Goal: Task Accomplishment & Management: Complete application form

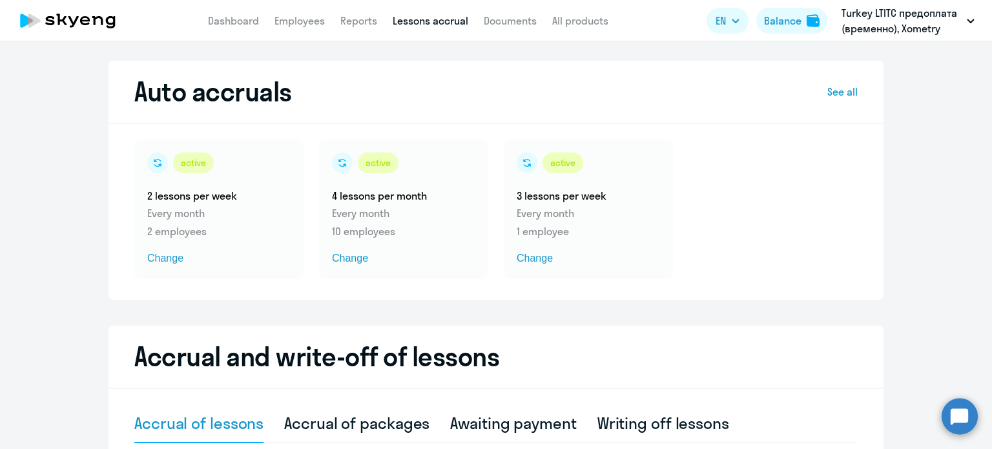
select select "10"
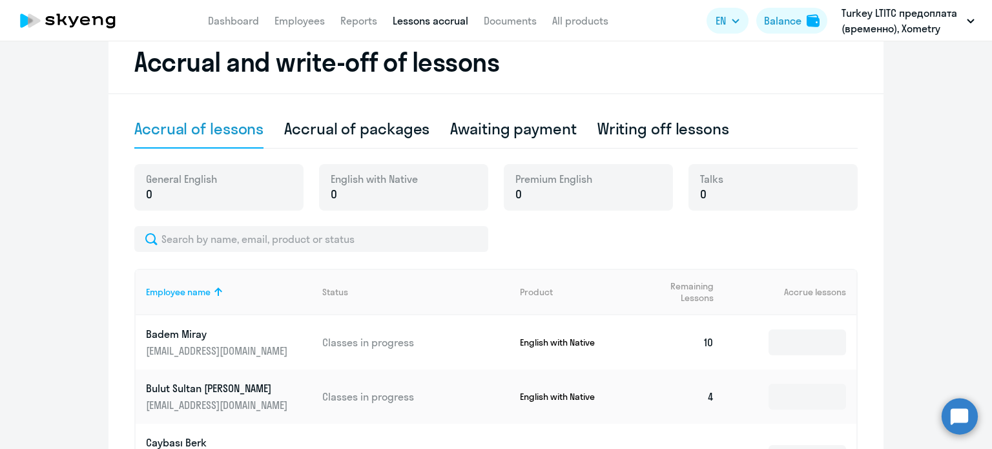
scroll to position [230, 0]
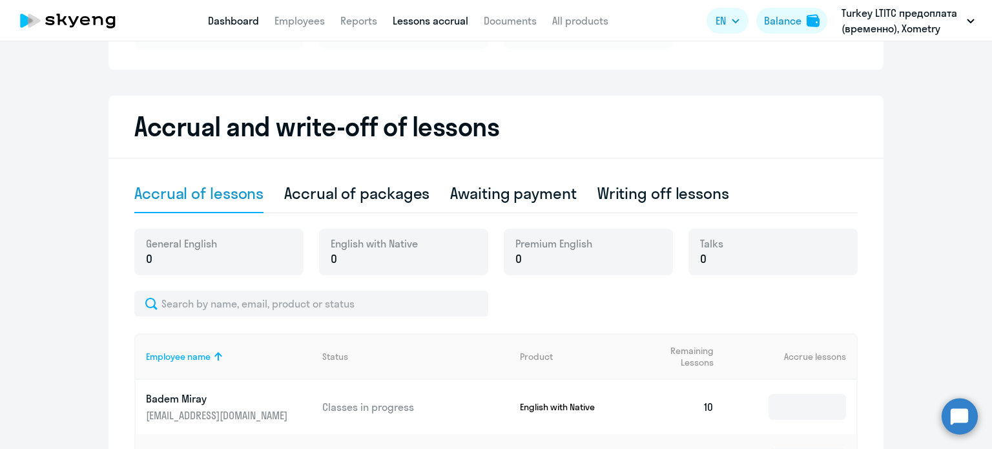
click at [236, 23] on link "Dashboard" at bounding box center [233, 20] width 51 height 13
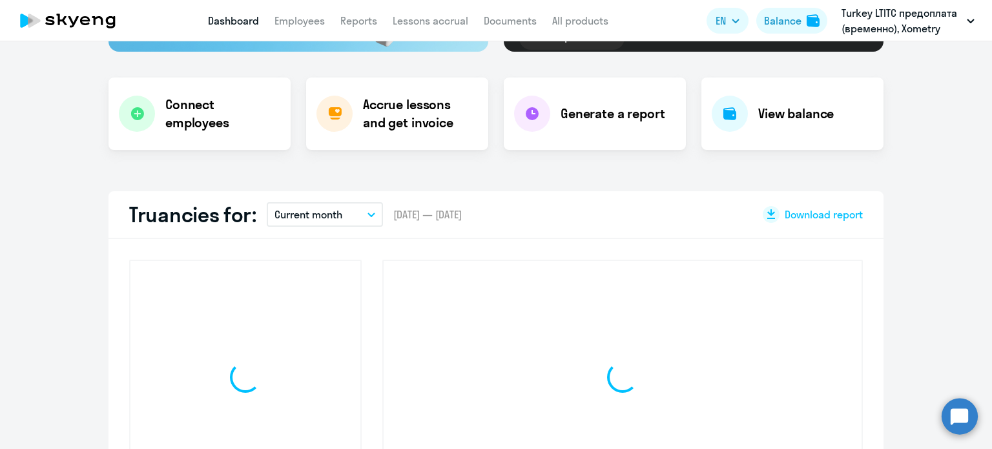
scroll to position [320, 0]
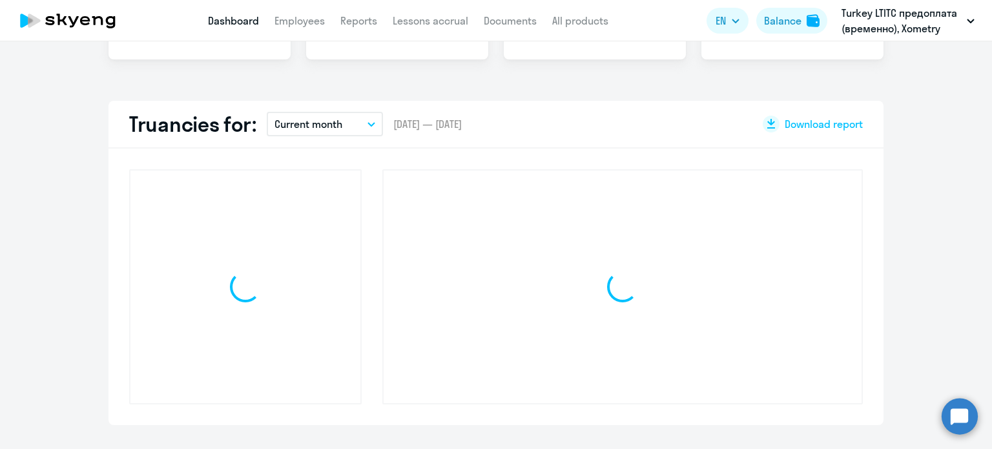
select select "30"
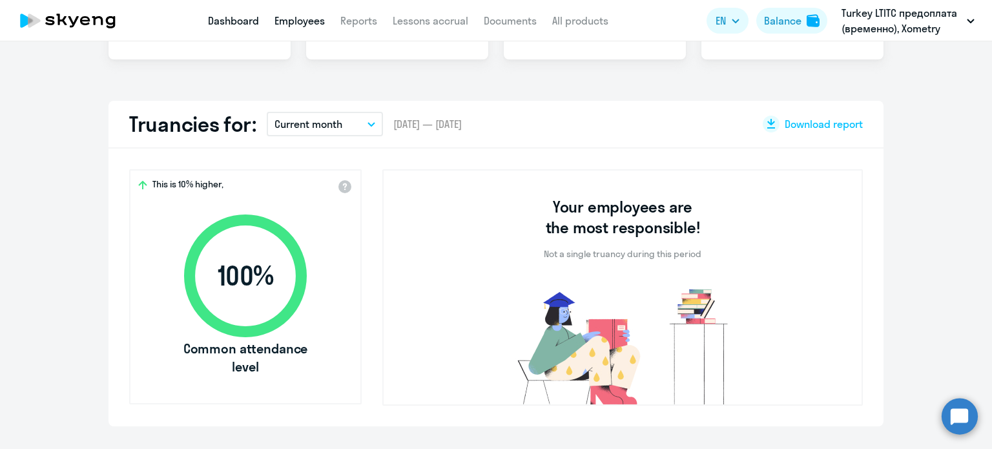
click at [301, 19] on link "Employees" at bounding box center [299, 20] width 50 height 13
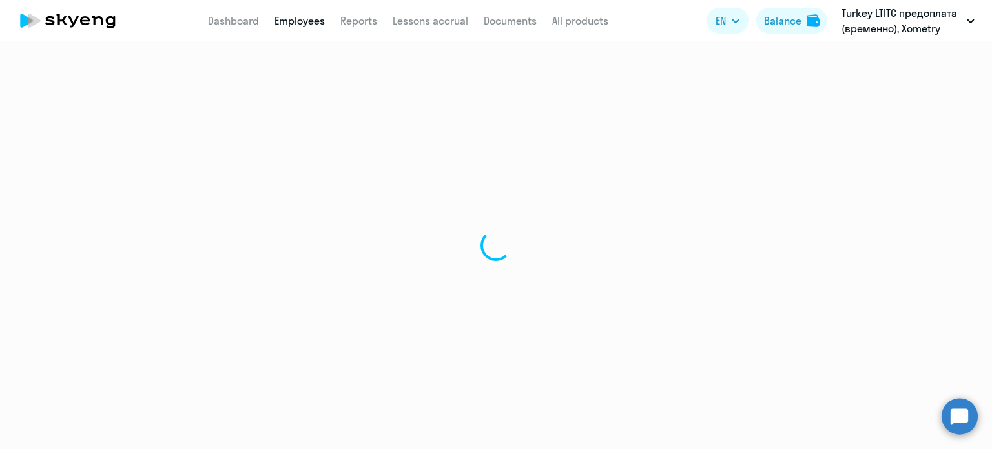
select select "30"
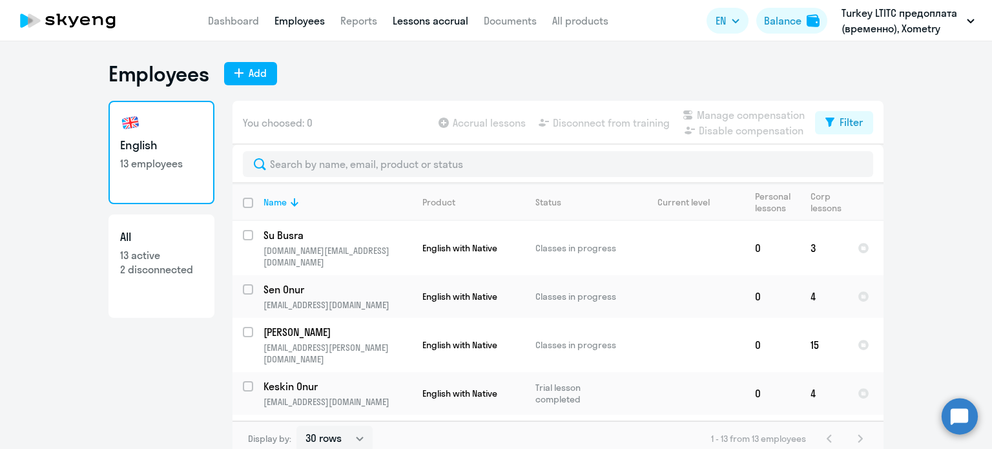
click at [412, 21] on link "Lessons accrual" at bounding box center [431, 20] width 76 height 13
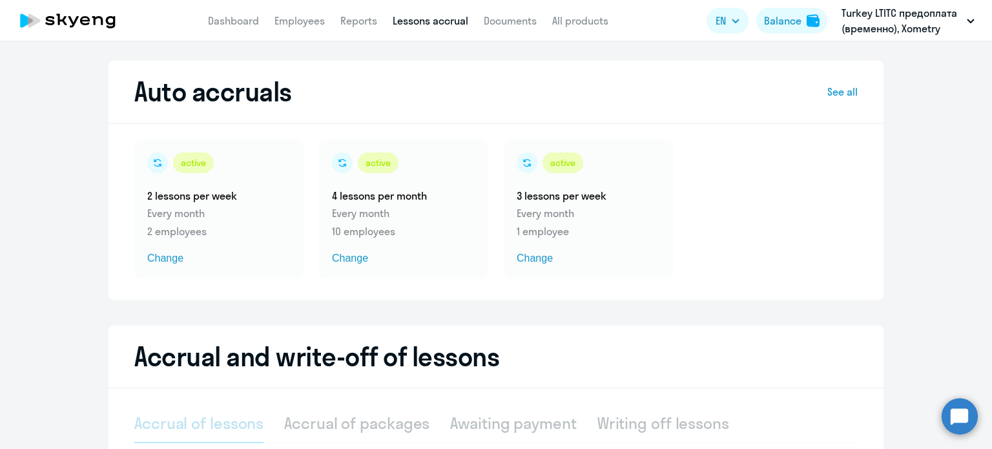
select select "10"
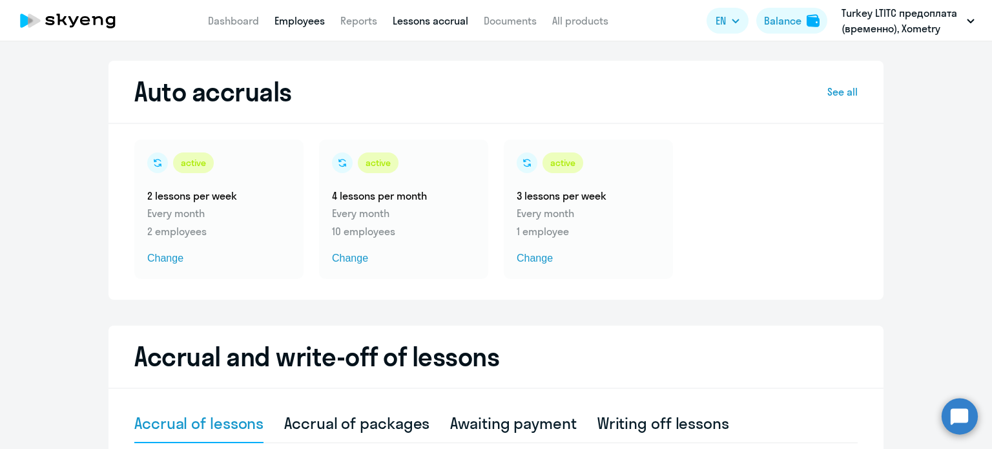
click at [285, 20] on link "Employees" at bounding box center [299, 20] width 50 height 13
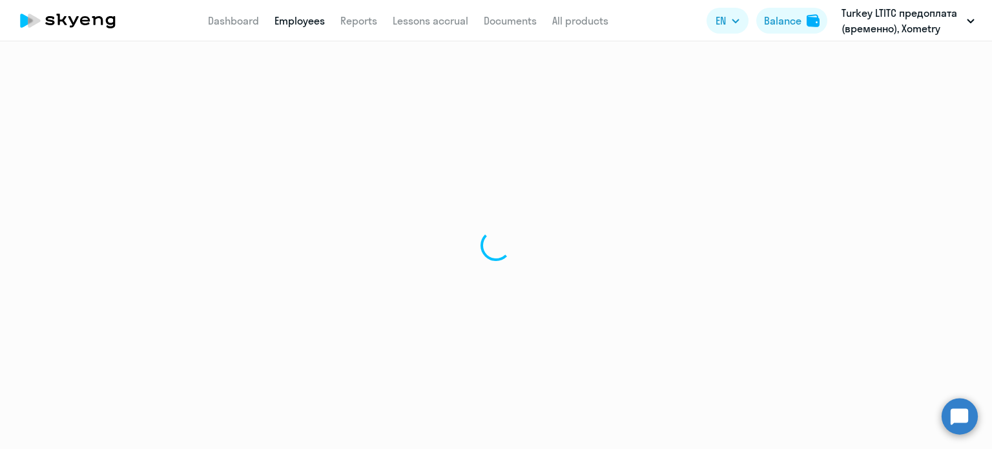
select select "30"
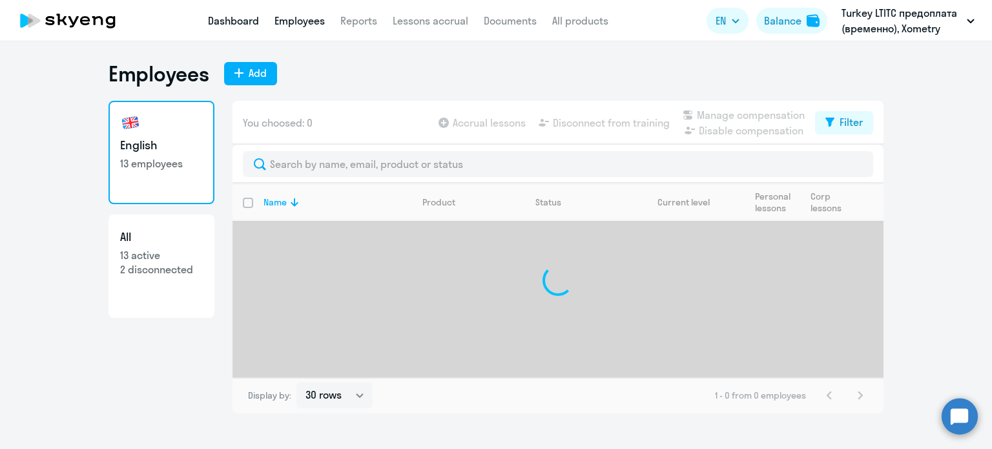
click at [219, 25] on link "Dashboard" at bounding box center [233, 20] width 51 height 13
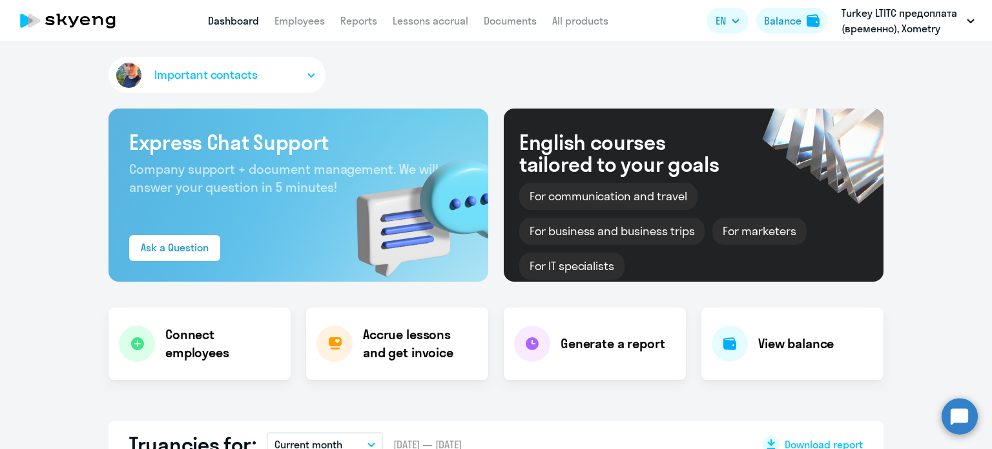
select select "30"
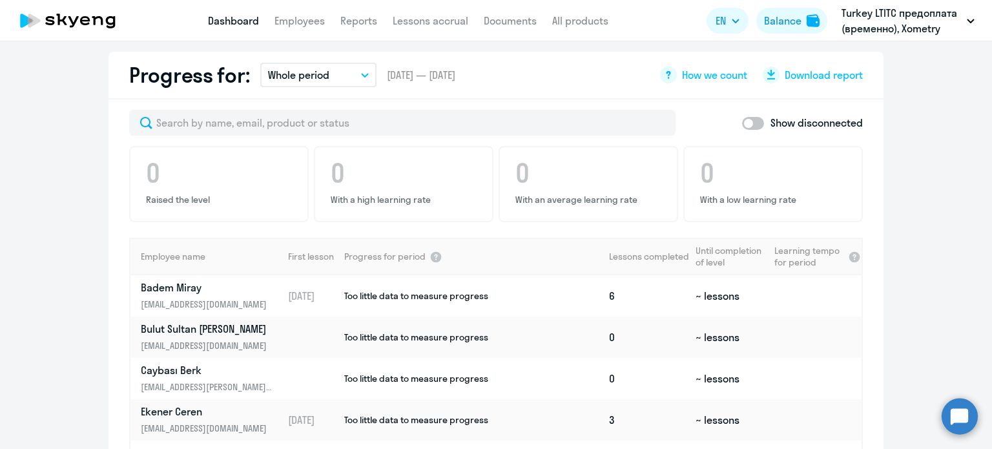
scroll to position [689, 0]
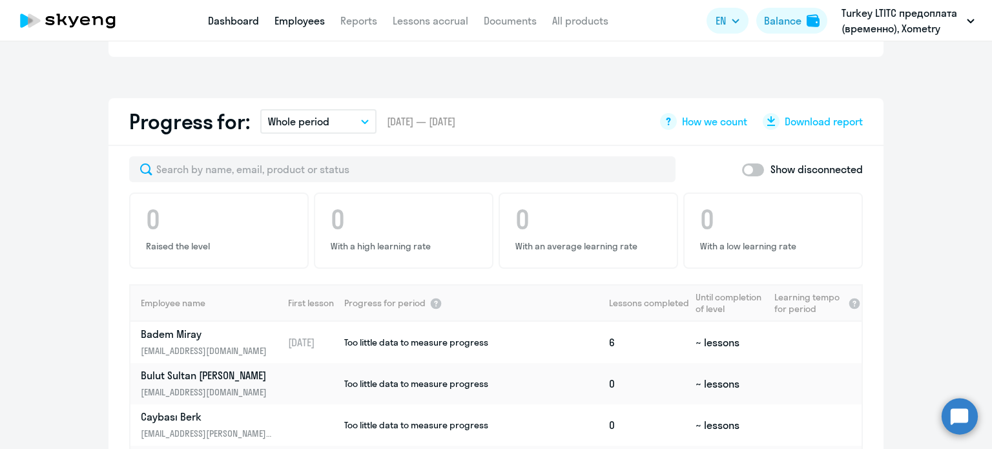
click at [300, 25] on link "Employees" at bounding box center [299, 20] width 50 height 13
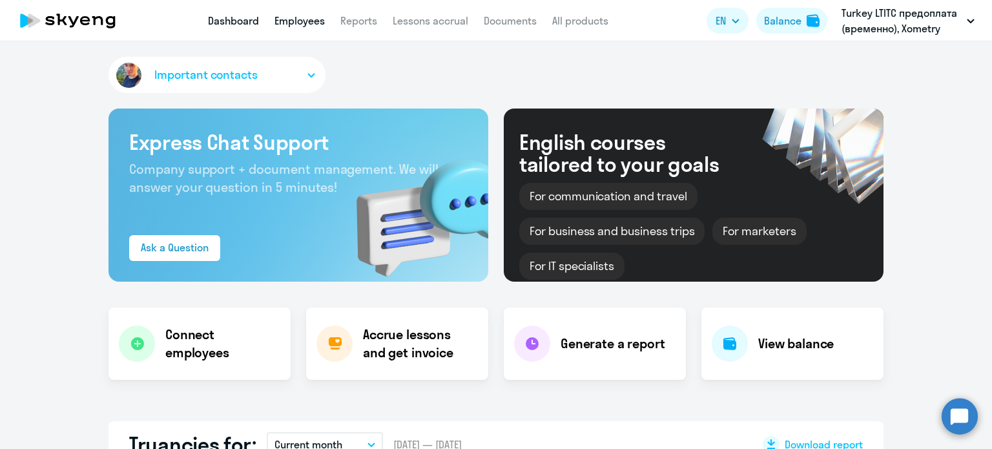
select select "30"
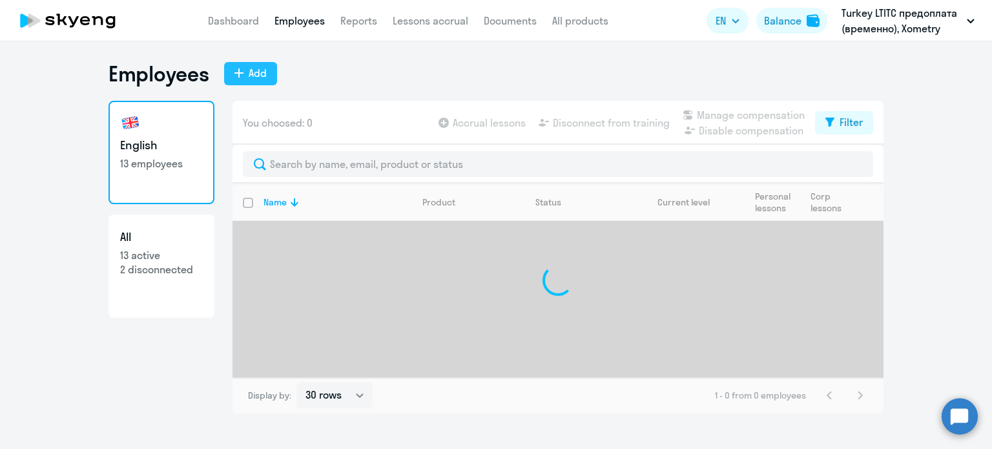
click at [258, 72] on div "Add" at bounding box center [258, 72] width 18 height 15
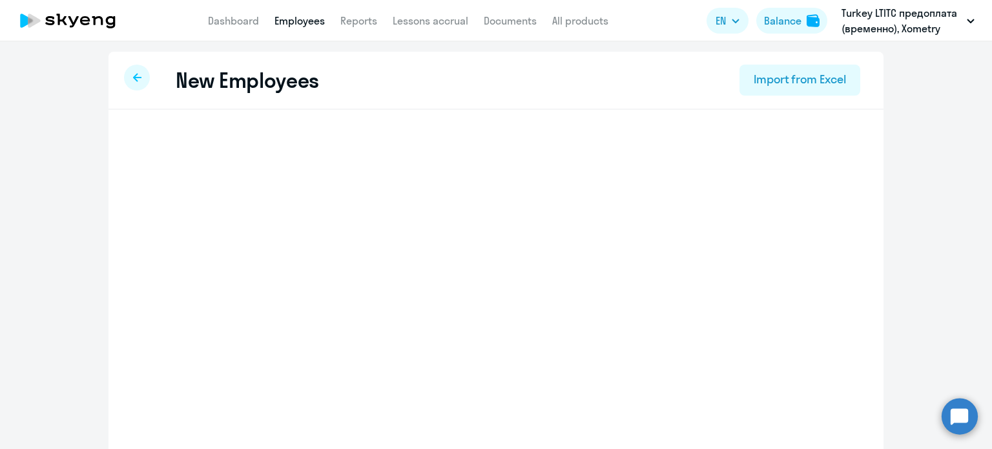
select select "english_adult_not_native_speaker"
select select "2"
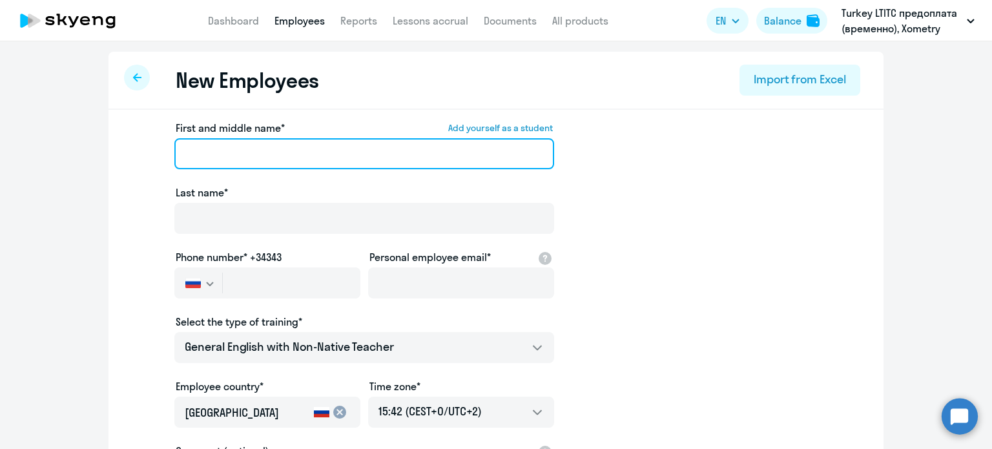
click at [274, 150] on input "First and middle name* Add yourself as a student" at bounding box center [364, 153] width 380 height 31
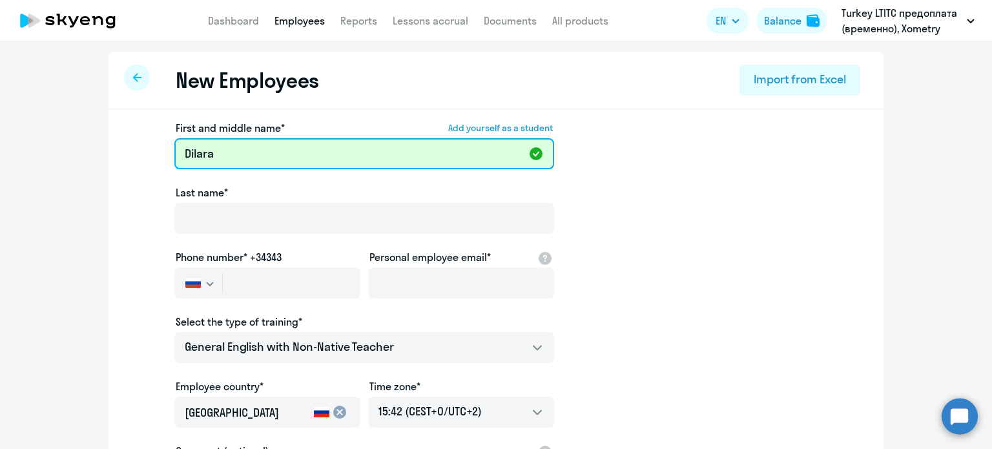
type input "Dilara"
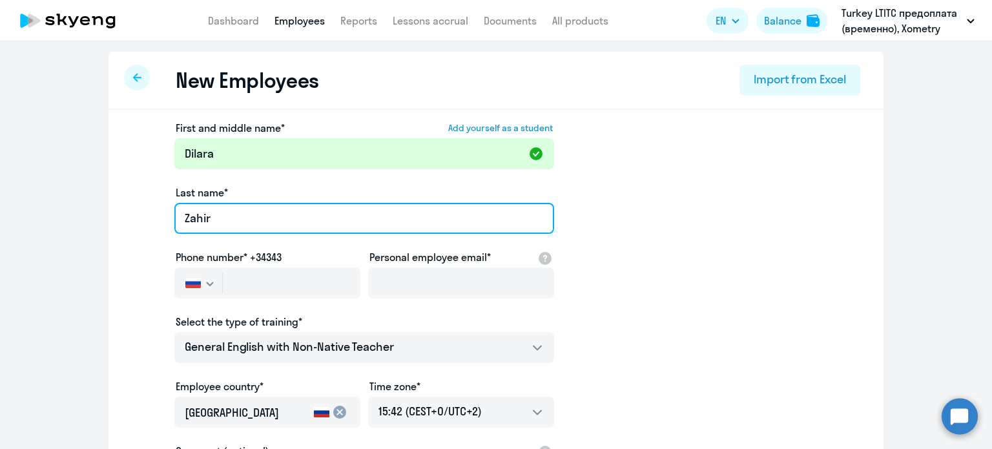
type input "Zahir"
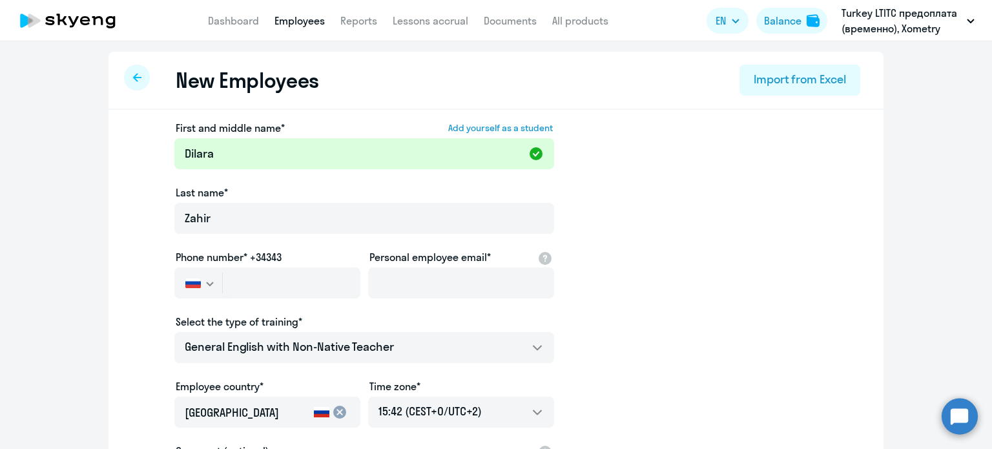
click at [207, 283] on icon "button" at bounding box center [210, 283] width 8 height 5
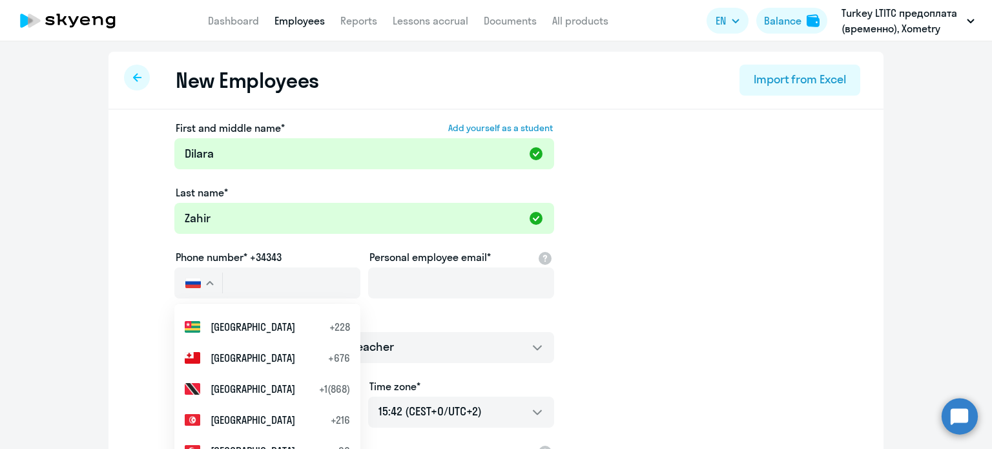
scroll to position [6198, 0]
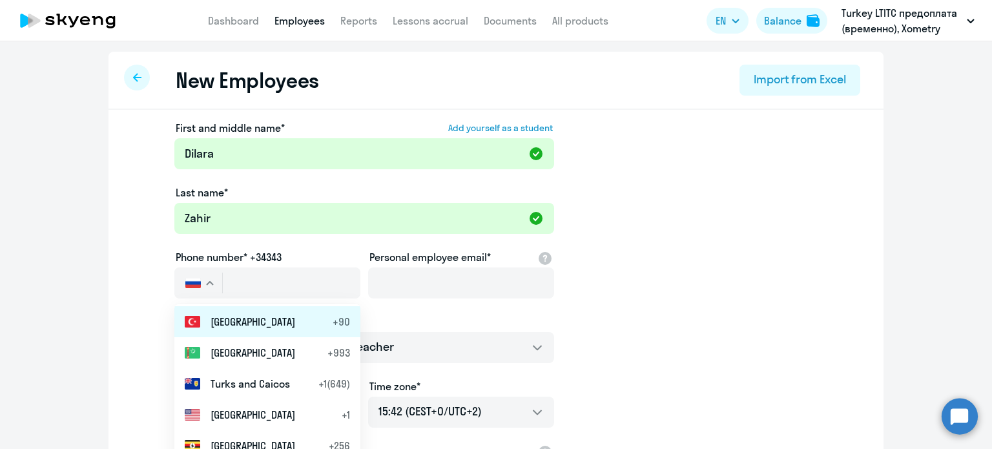
click at [252, 330] on li "Turkey +90" at bounding box center [267, 321] width 186 height 31
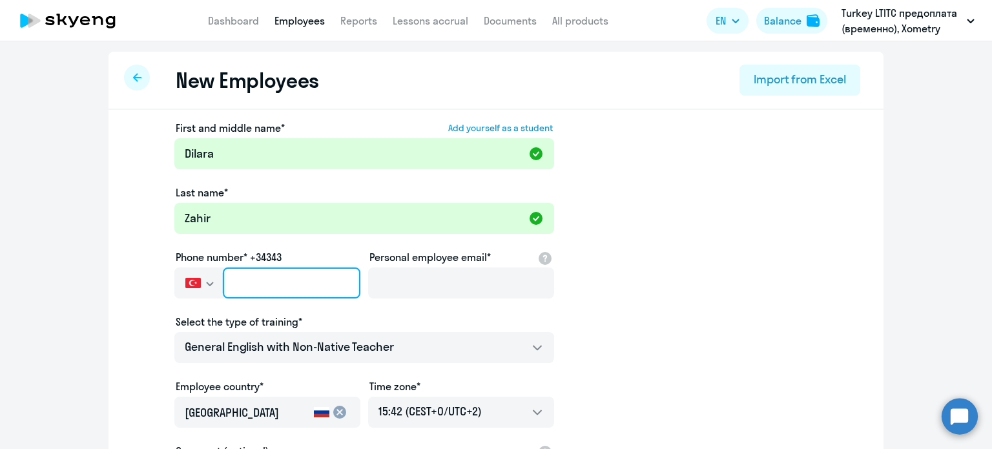
click at [278, 281] on input "text" at bounding box center [292, 282] width 138 height 31
paste input "[PHONE_NUMBER]"
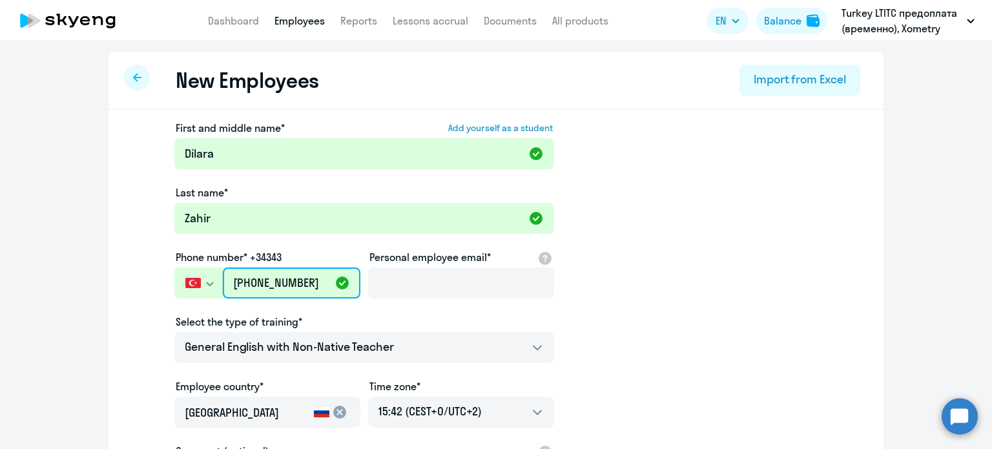
drag, startPoint x: 248, startPoint y: 281, endPoint x: 227, endPoint y: 281, distance: 20.7
click at [227, 281] on input "[PHONE_NUMBER]" at bounding box center [292, 282] width 138 height 31
click at [249, 284] on input "[PHONE_NUMBER]" at bounding box center [292, 282] width 138 height 31
click at [319, 280] on input "[PHONE_NUMBER]" at bounding box center [292, 282] width 138 height 31
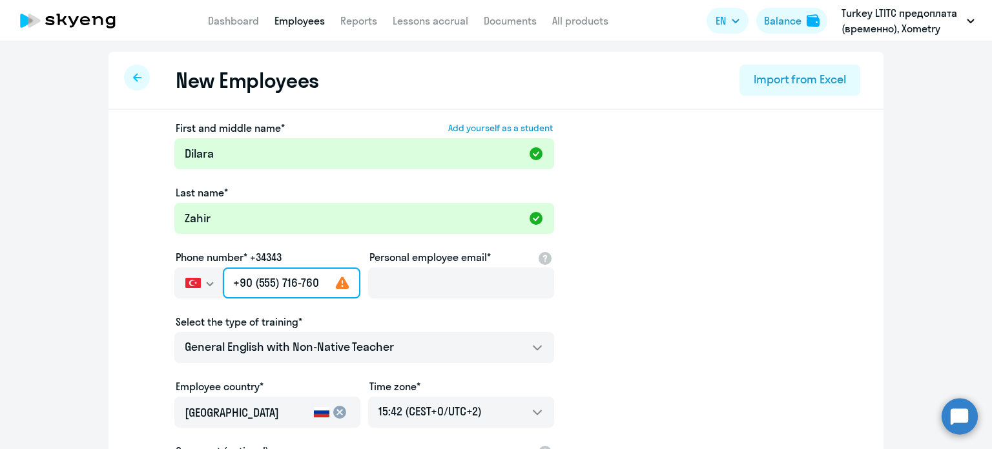
type input "[PHONE_NUMBER]"
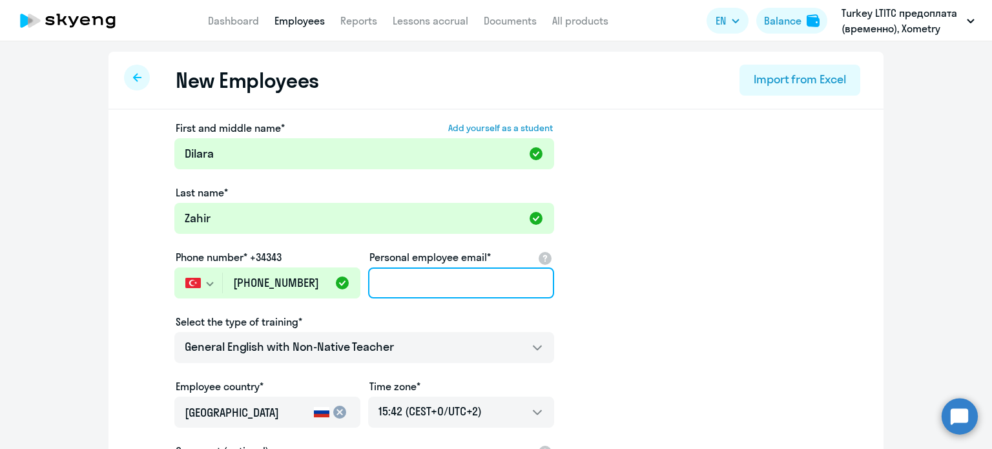
click at [484, 287] on input "Personal employee email*" at bounding box center [461, 282] width 186 height 31
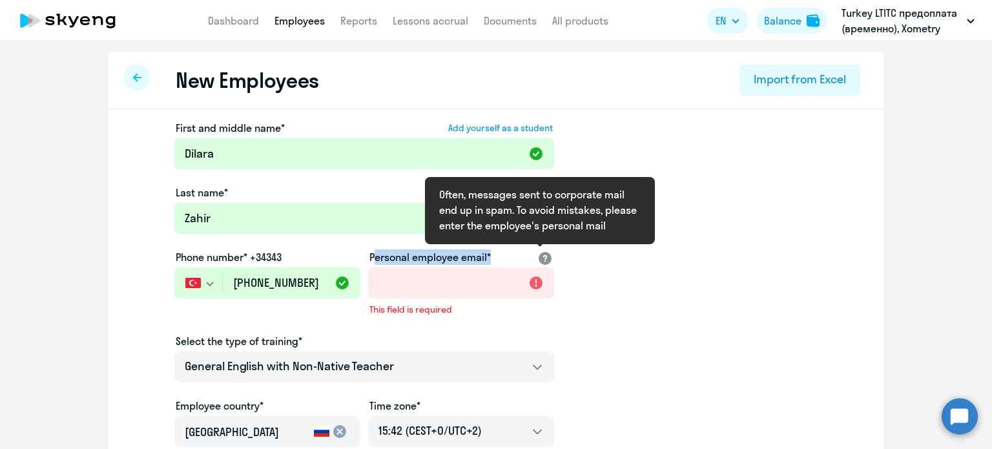
drag, startPoint x: 365, startPoint y: 255, endPoint x: 536, endPoint y: 258, distance: 171.1
click at [536, 258] on div "Personal employee email*" at bounding box center [461, 256] width 186 height 15
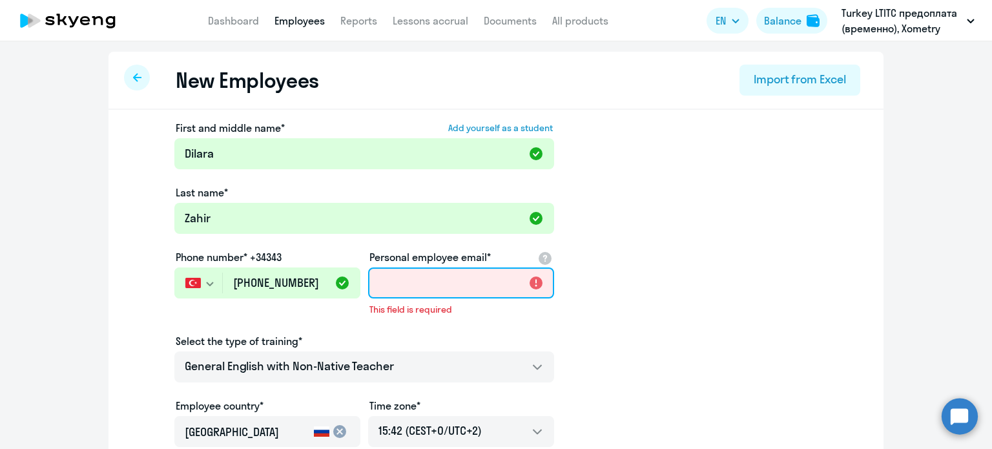
click at [436, 288] on input "Personal employee email*" at bounding box center [461, 282] width 186 height 31
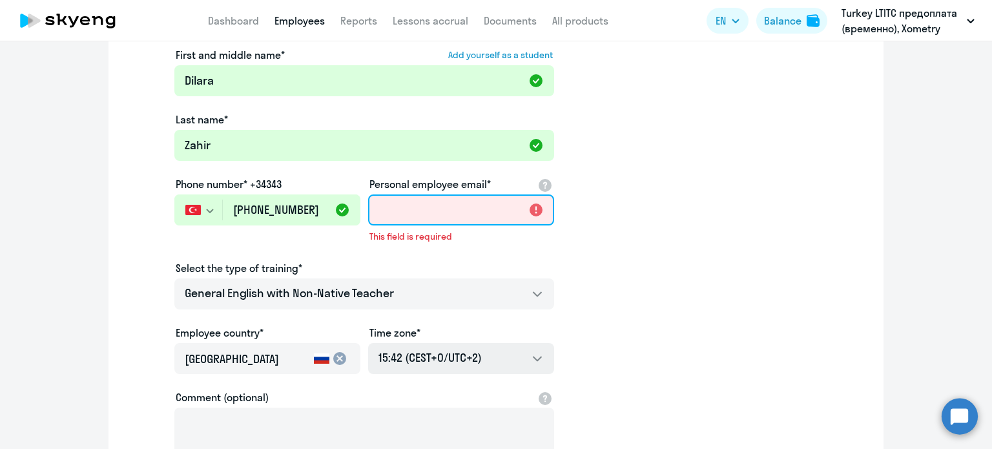
scroll to position [0, 0]
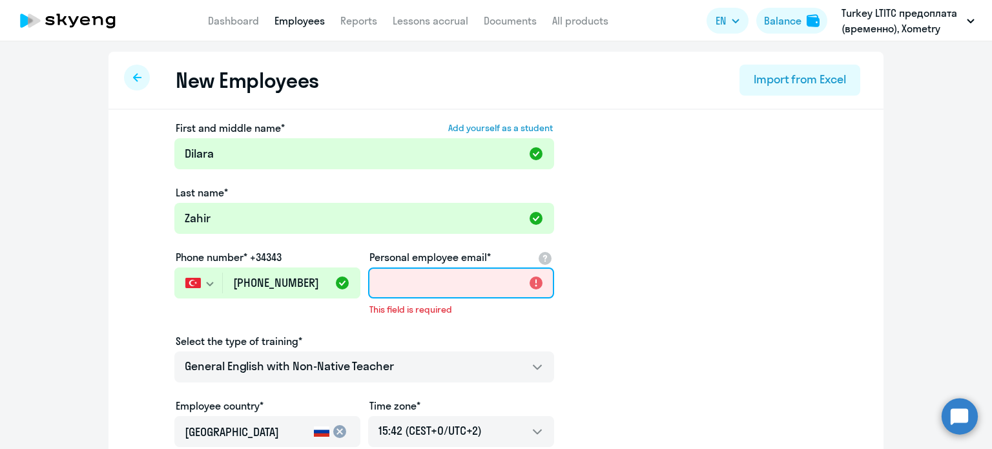
click at [416, 276] on input "Personal employee email*" at bounding box center [461, 282] width 186 height 31
paste input "[EMAIL_ADDRESS][DOMAIN_NAME]"
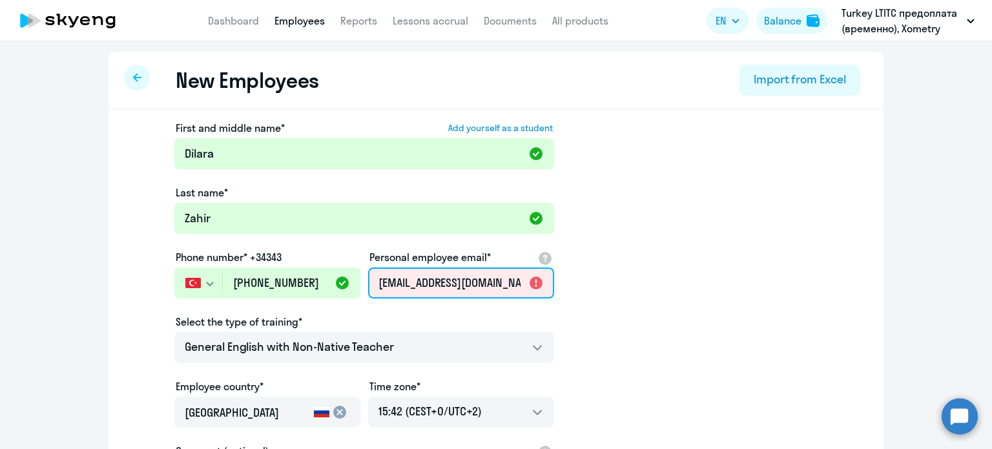
scroll to position [0, 6]
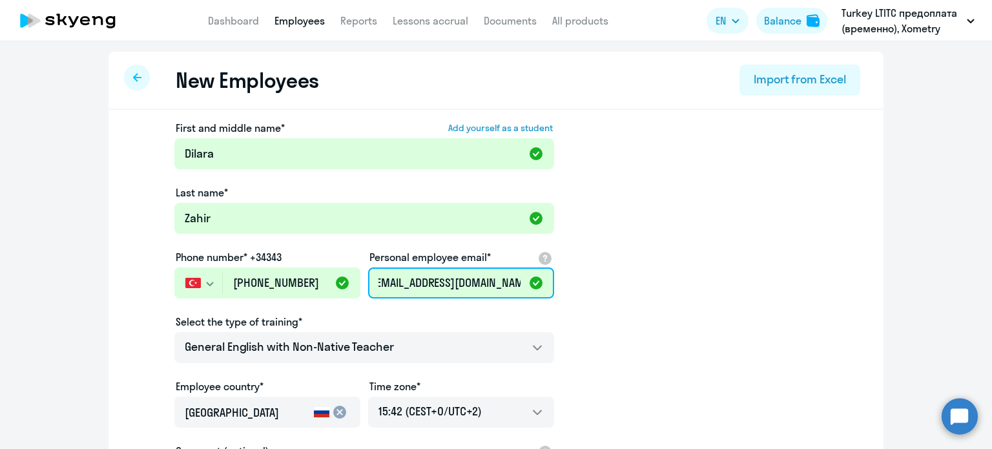
click at [373, 281] on input "[EMAIL_ADDRESS][DOMAIN_NAME]" at bounding box center [461, 282] width 186 height 31
type input "[EMAIL_ADDRESS][DOMAIN_NAME]"
click at [658, 291] on app-new-student-form "First and middle name* Add yourself as a student [PERSON_NAME] Last name* [PERS…" at bounding box center [495, 350] width 733 height 460
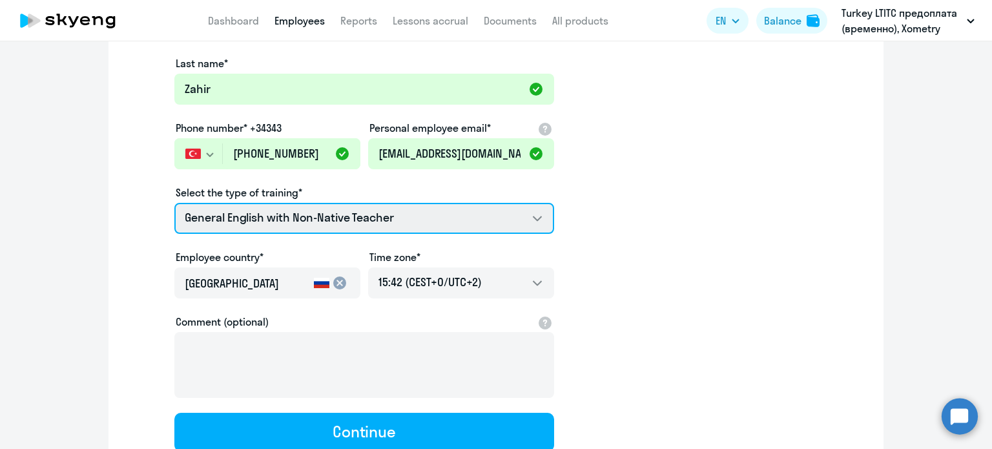
click at [419, 219] on select "COMMON.SERVICE_TITLE.LONG.[DEMOGRAPHIC_DATA] General English with Non-Native Te…" at bounding box center [364, 218] width 380 height 31
select select "english_adult_native_speaker"
click at [174, 203] on select "COMMON.SERVICE_TITLE.LONG.[DEMOGRAPHIC_DATA] General English with Non-Native Te…" at bounding box center [364, 218] width 380 height 31
click at [393, 213] on select "COMMON.SERVICE_TITLE.LONG.[DEMOGRAPHIC_DATA] General English with Non-Native Te…" at bounding box center [364, 218] width 380 height 31
click at [174, 203] on select "COMMON.SERVICE_TITLE.LONG.[DEMOGRAPHIC_DATA] General English with Non-Native Te…" at bounding box center [364, 218] width 380 height 31
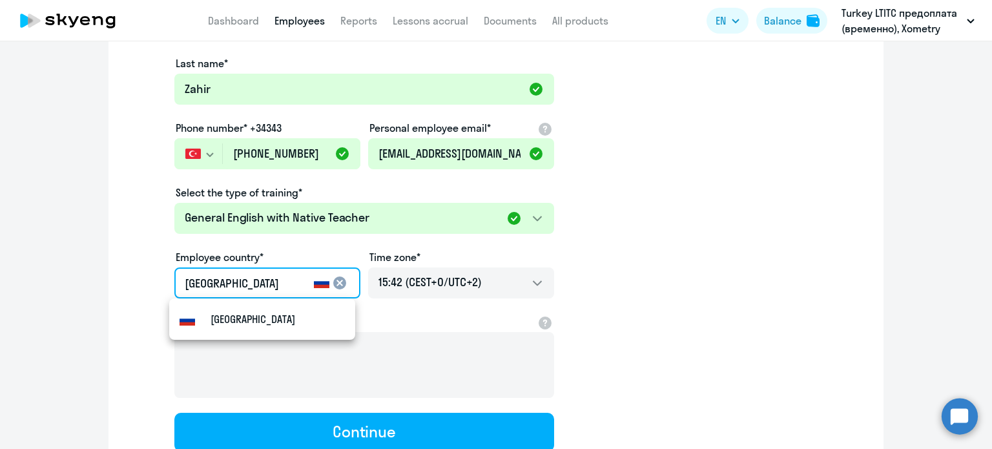
click at [238, 280] on input "[GEOGRAPHIC_DATA]" at bounding box center [247, 283] width 124 height 17
click at [314, 282] on rect at bounding box center [321, 282] width 15 height 3
click at [244, 282] on input "[GEOGRAPHIC_DATA]" at bounding box center [247, 283] width 124 height 17
drag, startPoint x: 245, startPoint y: 283, endPoint x: 152, endPoint y: 289, distance: 93.1
click at [152, 289] on app-new-student-form "First and middle name* Add yourself as a student [PERSON_NAME] Last name* [PERS…" at bounding box center [495, 221] width 733 height 460
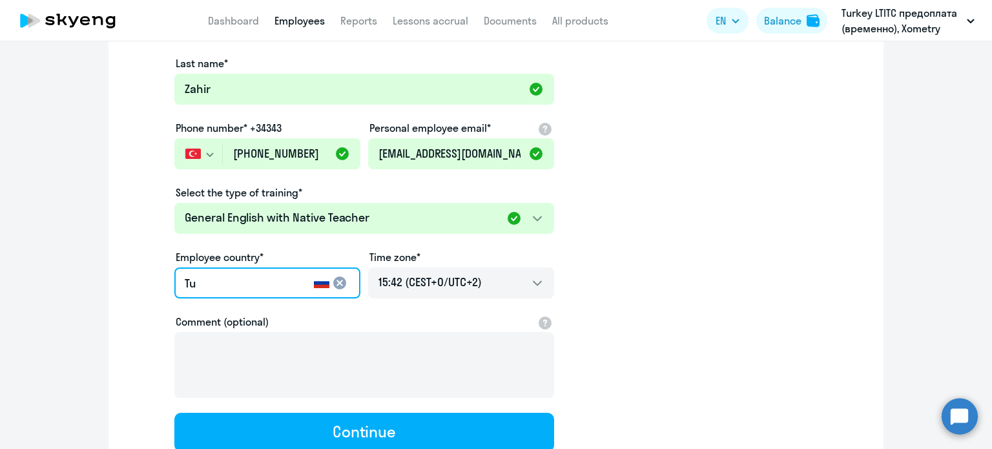
type input "T"
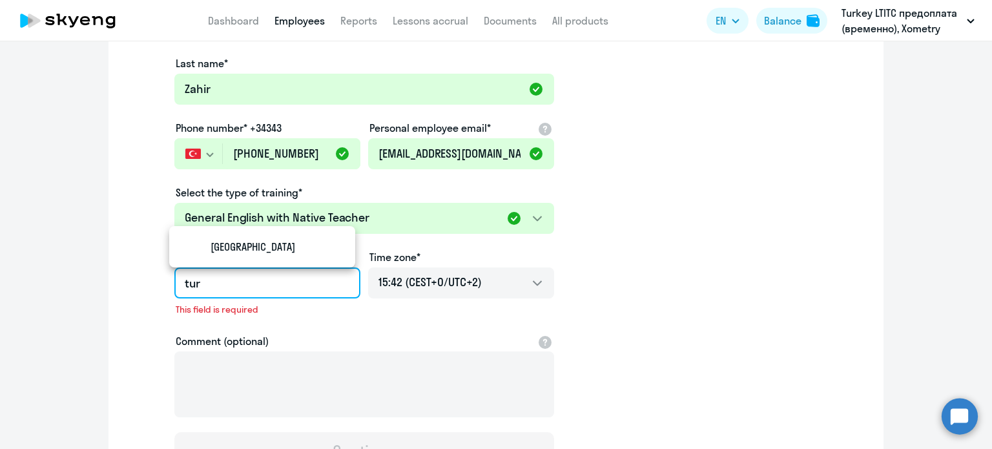
scroll to position [0, 0]
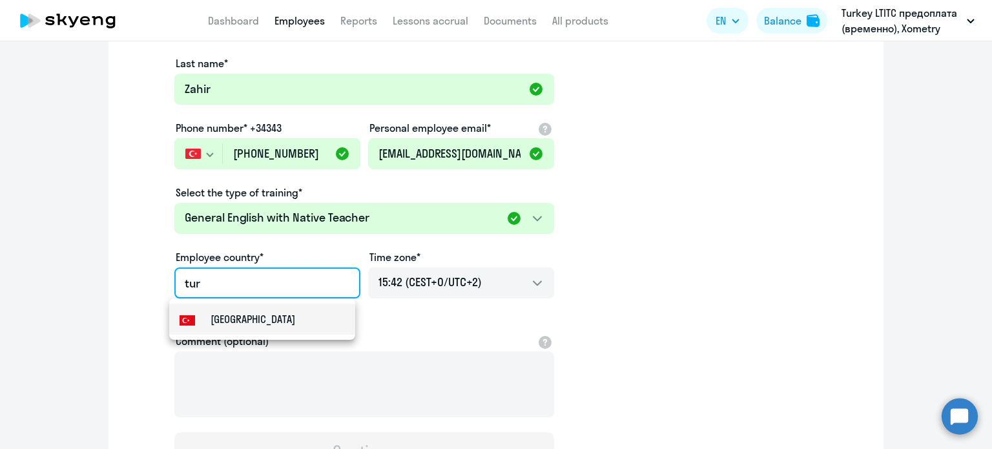
click at [262, 319] on mat-option "[GEOGRAPHIC_DATA]" at bounding box center [262, 318] width 186 height 31
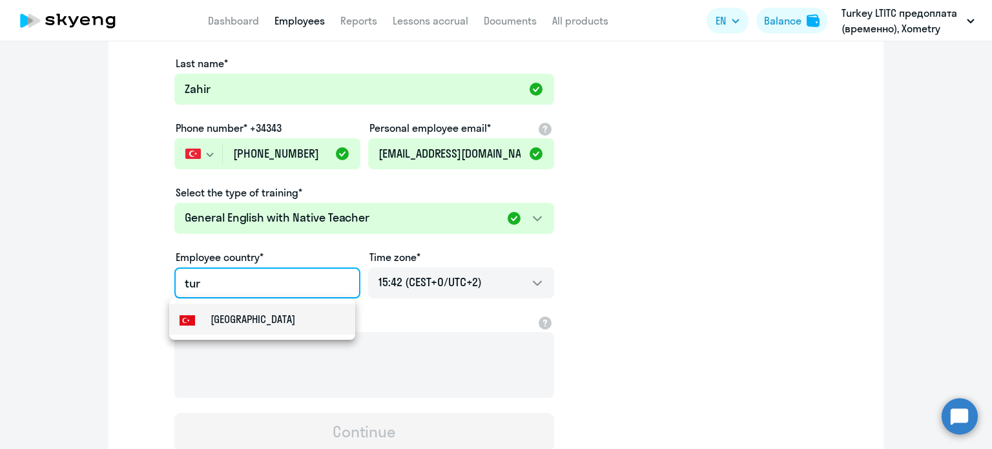
type input "[GEOGRAPHIC_DATA]"
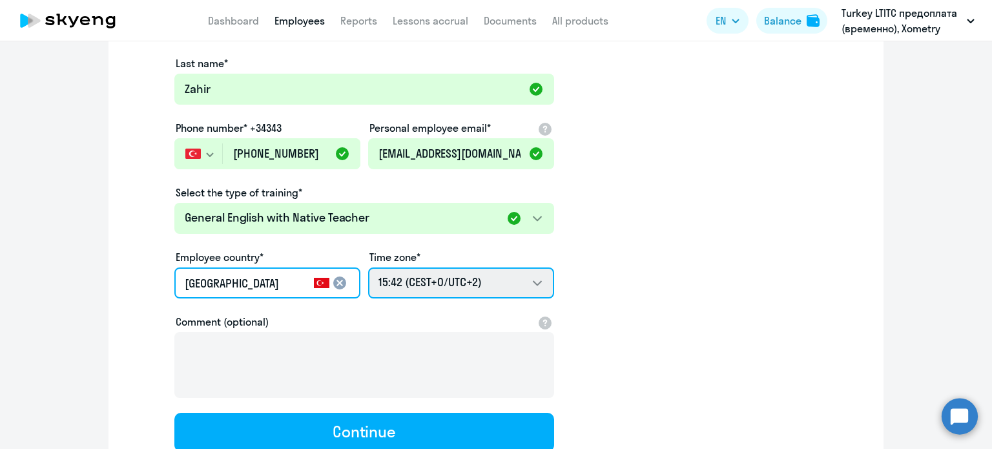
click at [502, 281] on select "02:42 (CEST-13/UTC-11) 03:42 (CEST-12/UTC-10) 04:42 (CEST-11/UTC-9) 05:42 (CEST…" at bounding box center [461, 282] width 186 height 31
select select "3"
click at [368, 267] on select "02:42 (CEST-13/UTC-11) 03:42 (CEST-12/UTC-10) 04:42 (CEST-11/UTC-9) 05:42 (CEST…" at bounding box center [461, 282] width 186 height 31
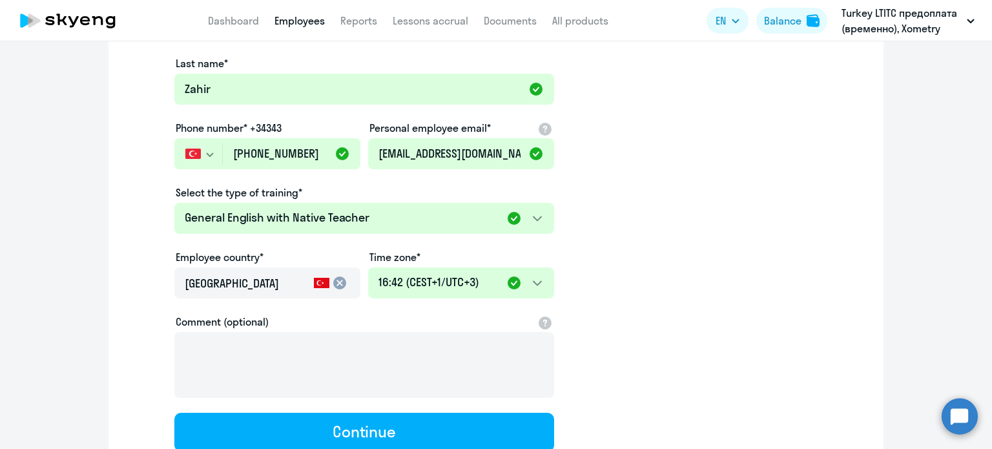
click at [687, 232] on app-new-student-form "First and middle name* Add yourself as a student [PERSON_NAME] Last name* [PERS…" at bounding box center [495, 221] width 733 height 460
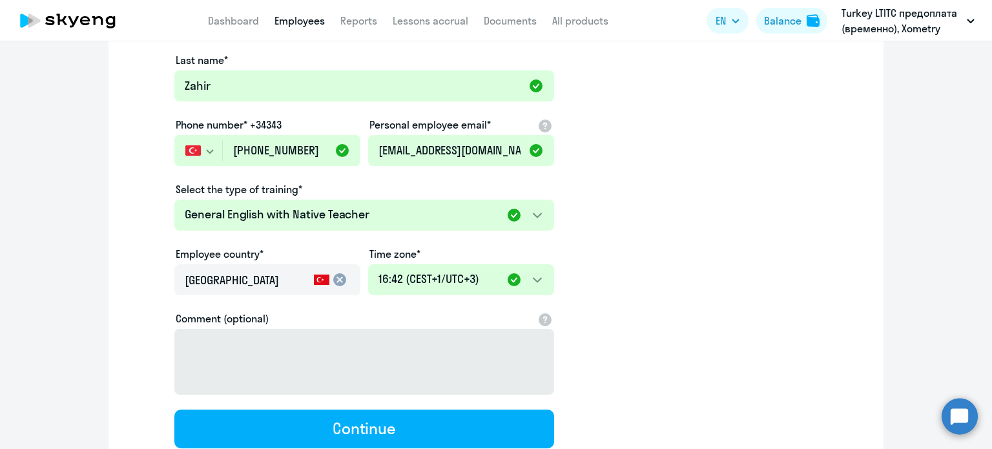
scroll to position [33, 0]
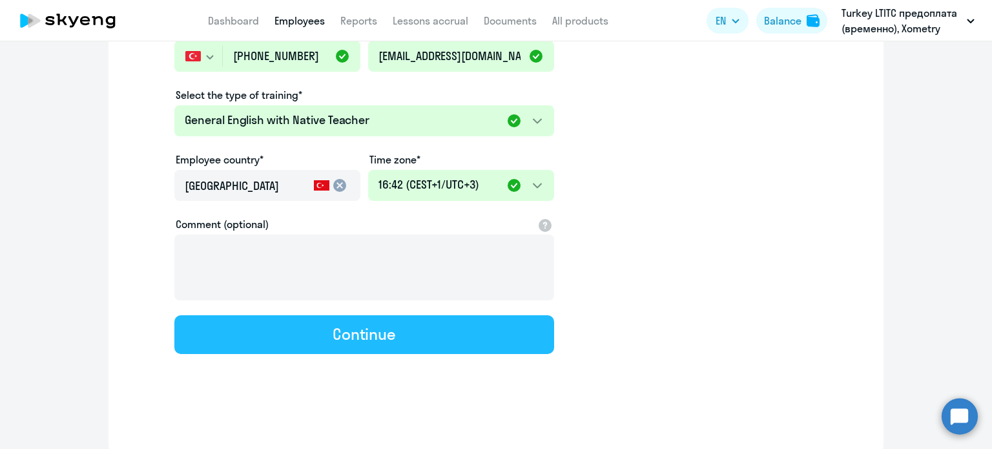
click at [390, 340] on div "Continue" at bounding box center [363, 333] width 63 height 21
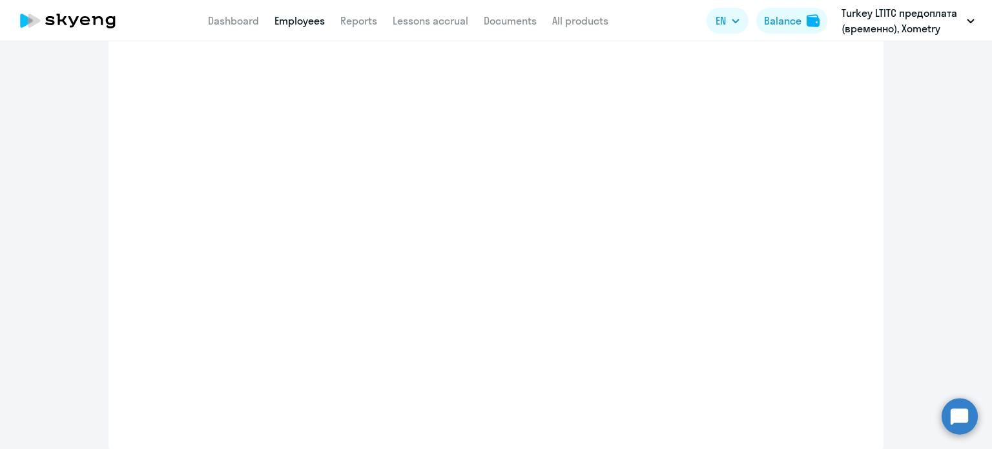
scroll to position [300, 0]
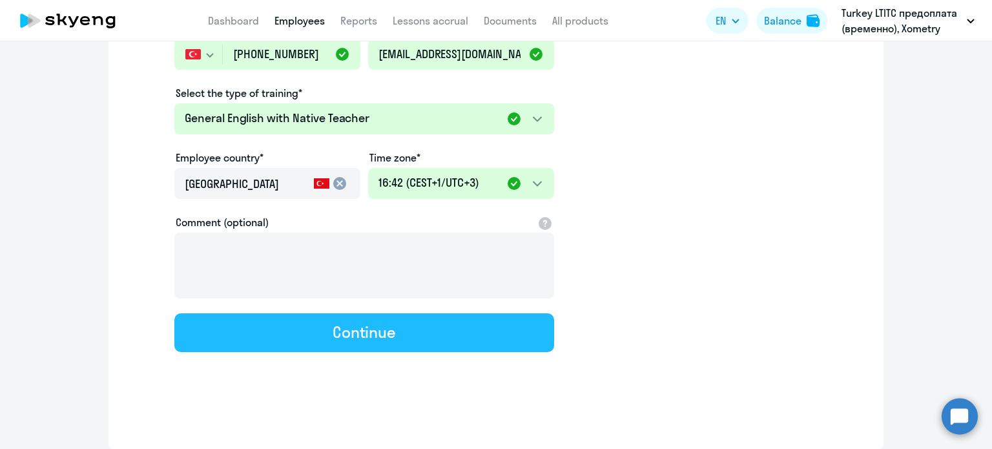
select select "english_adult_native_speaker"
select select "3"
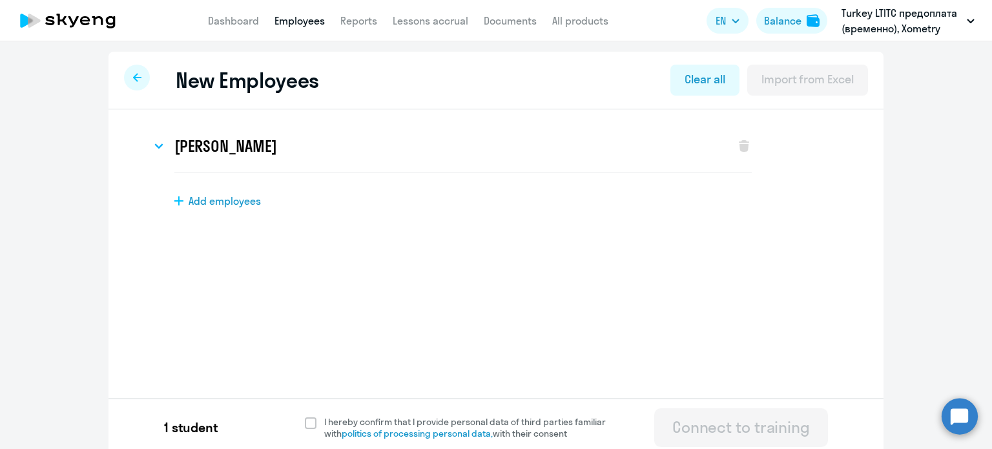
scroll to position [6, 0]
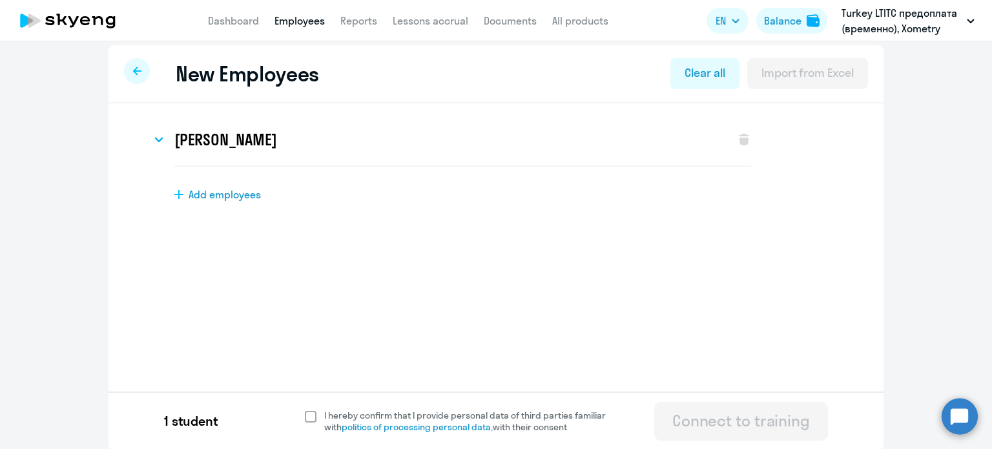
click at [306, 414] on span at bounding box center [311, 417] width 12 height 12
click at [305, 409] on input "I hereby confirm that I provide personal data of third parties familiar with po…" at bounding box center [304, 409] width 1 height 1
checkbox input "true"
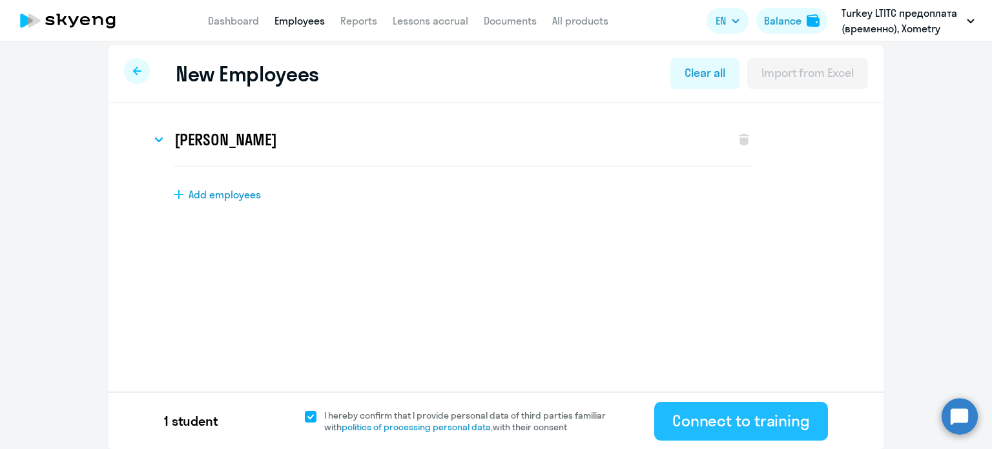
click at [773, 425] on div "Connect to training" at bounding box center [741, 420] width 138 height 21
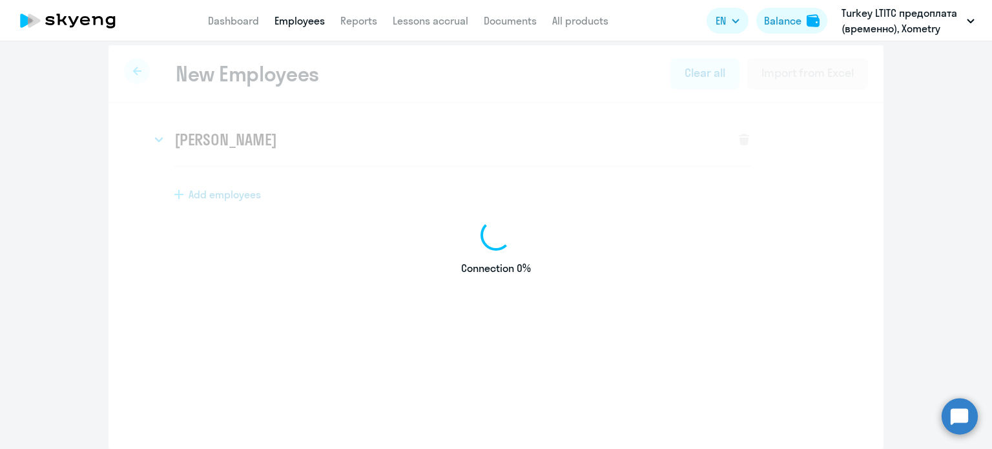
select select "english_adult_not_native_speaker"
select select "2"
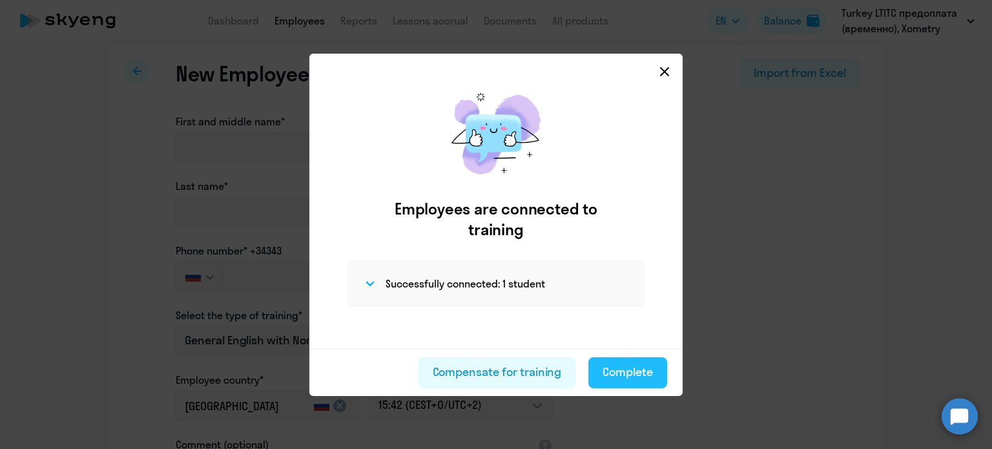
click at [609, 374] on div "Complete" at bounding box center [627, 371] width 50 height 17
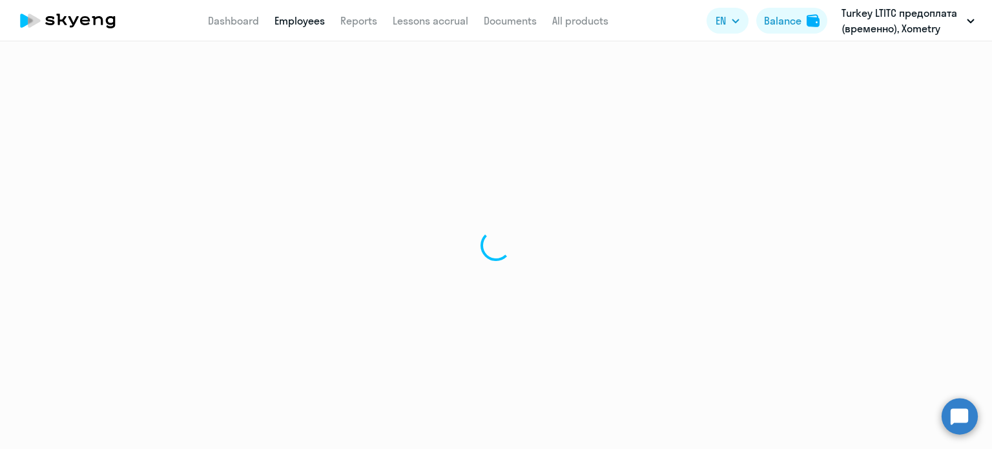
select select "30"
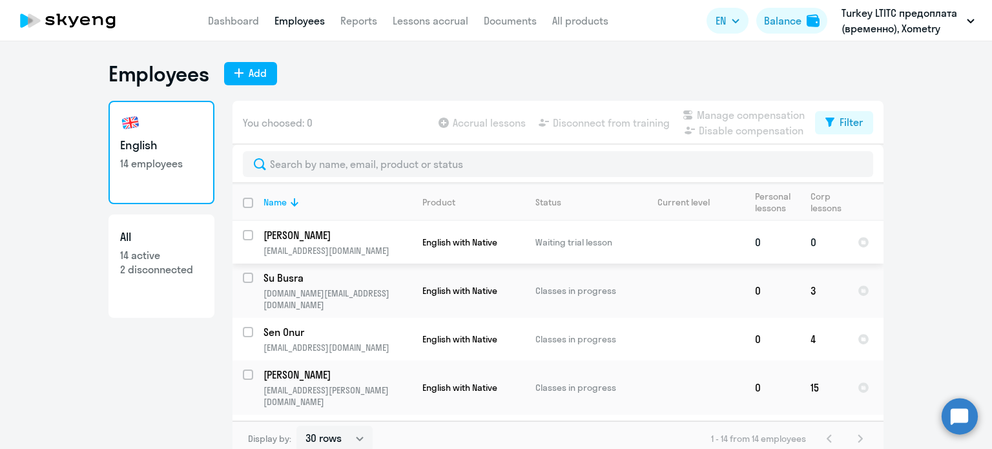
click at [243, 234] on input "select row 42435608" at bounding box center [256, 243] width 26 height 26
checkbox input "true"
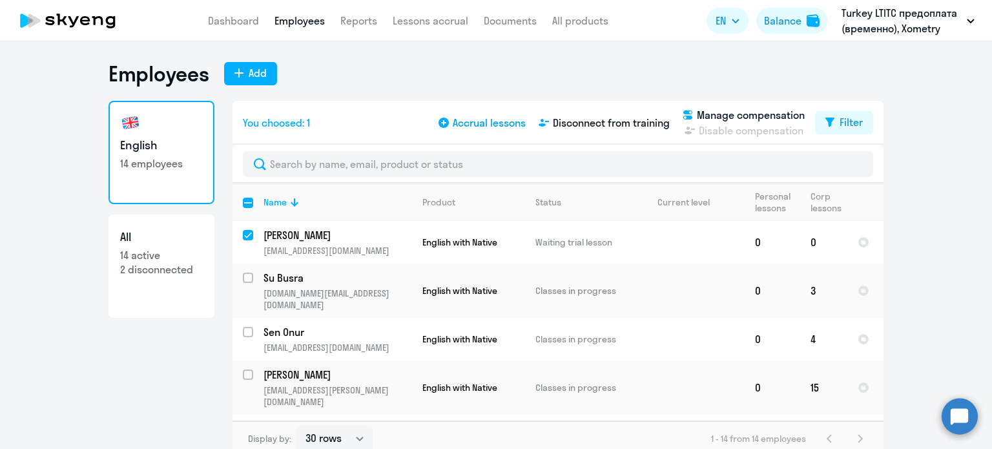
click at [480, 125] on span "Accrual lessons" at bounding box center [489, 122] width 73 height 15
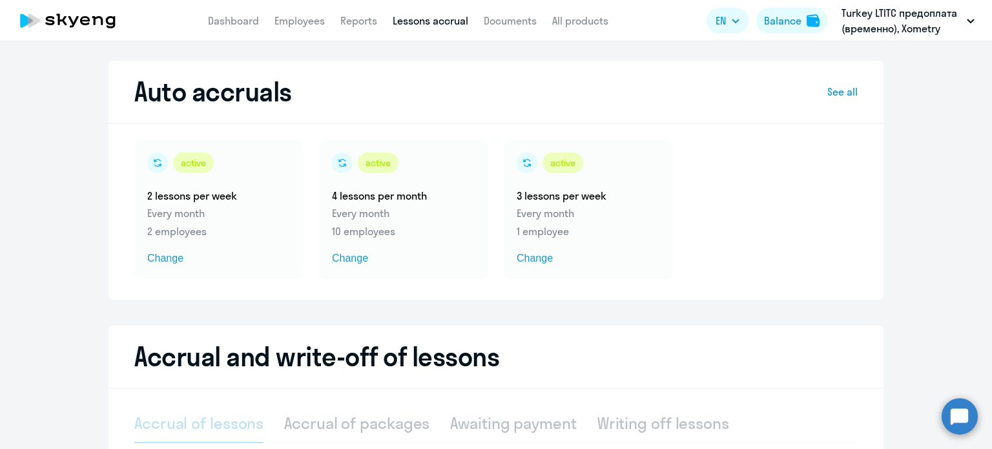
select select "10"
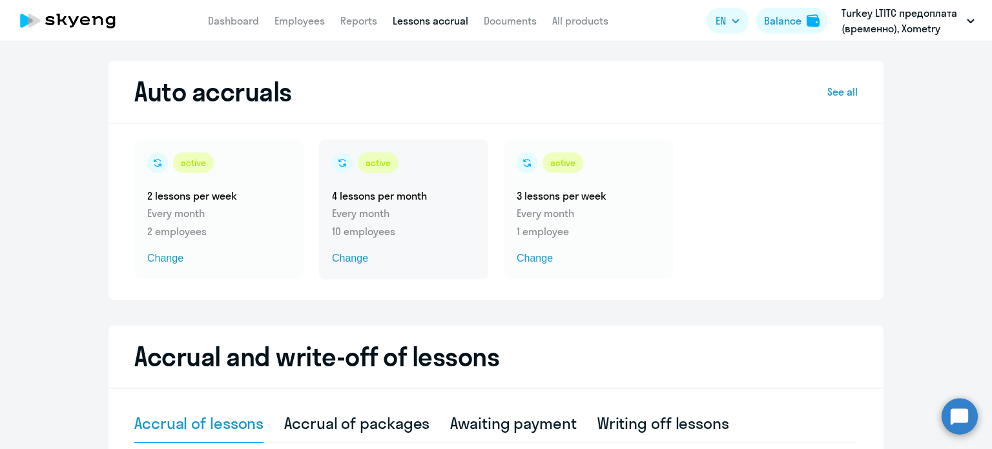
click at [351, 260] on span "Change" at bounding box center [403, 257] width 143 height 15
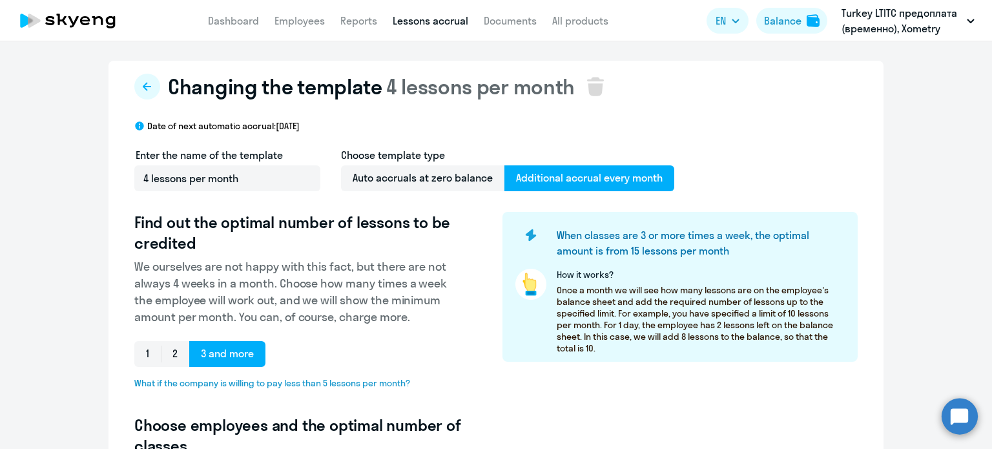
select select "10"
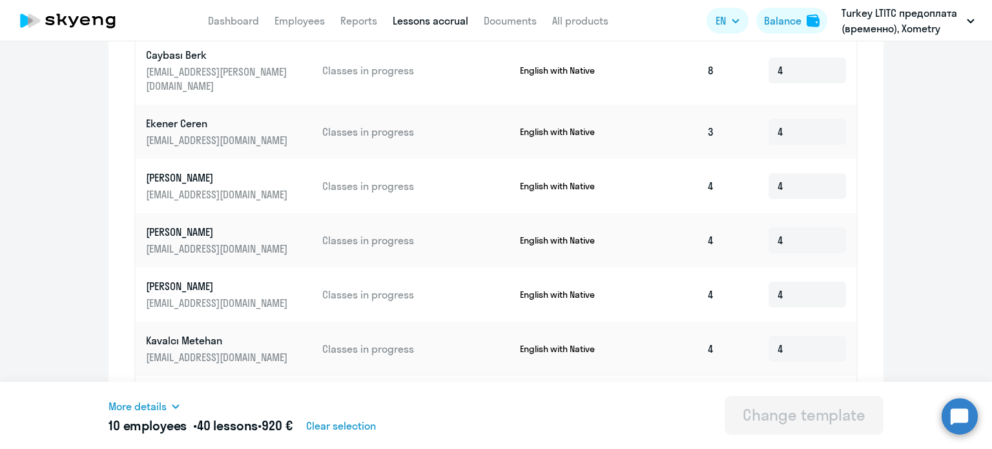
scroll to position [762, 0]
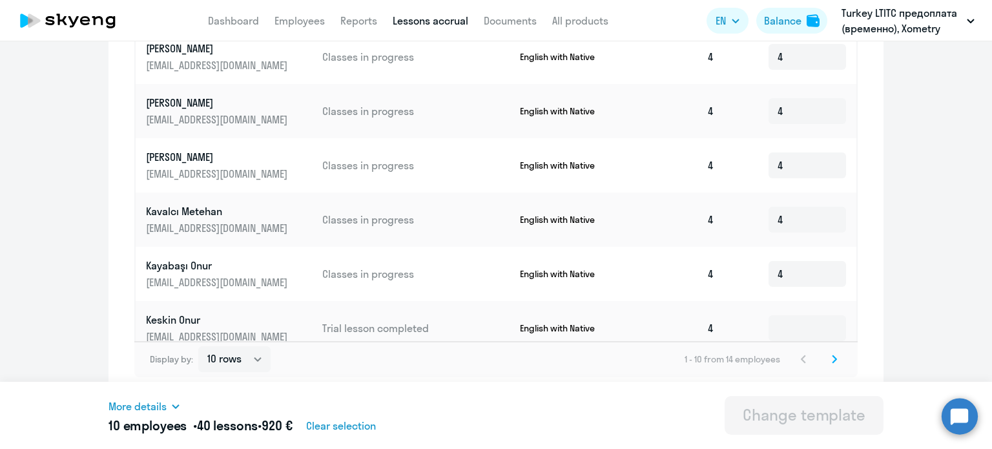
click at [832, 355] on icon at bounding box center [834, 358] width 5 height 9
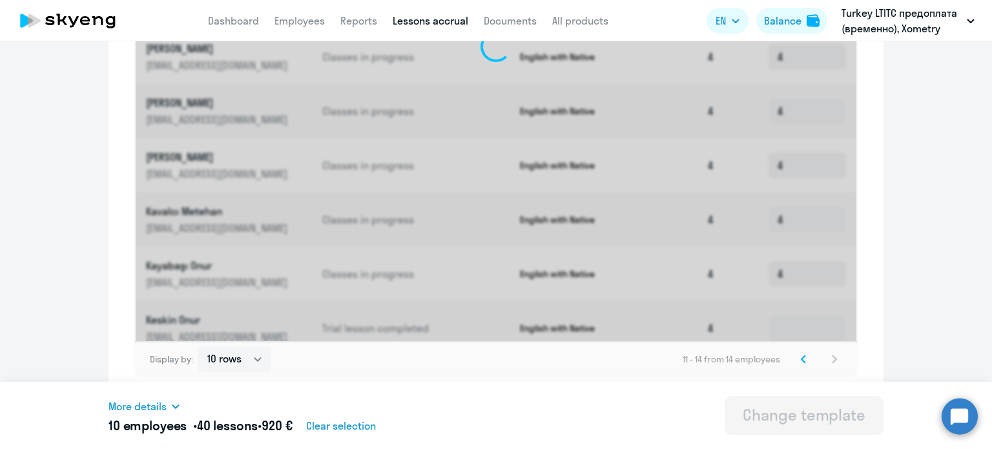
scroll to position [436, 0]
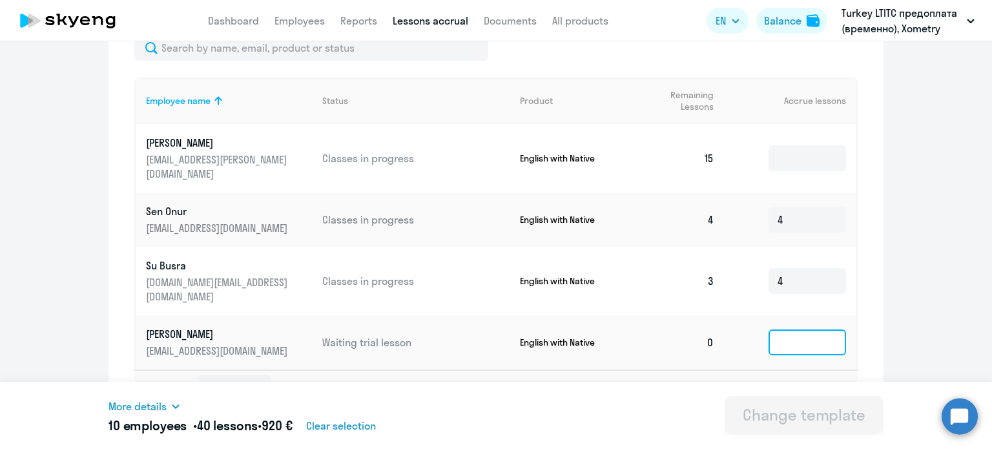
click at [808, 329] on input at bounding box center [806, 342] width 77 height 26
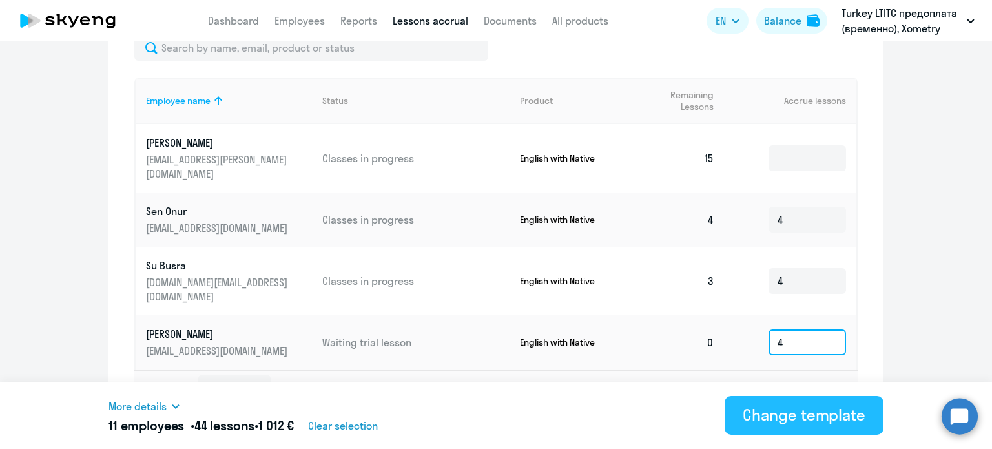
type input "4"
click at [810, 420] on div "Change template" at bounding box center [803, 414] width 123 height 21
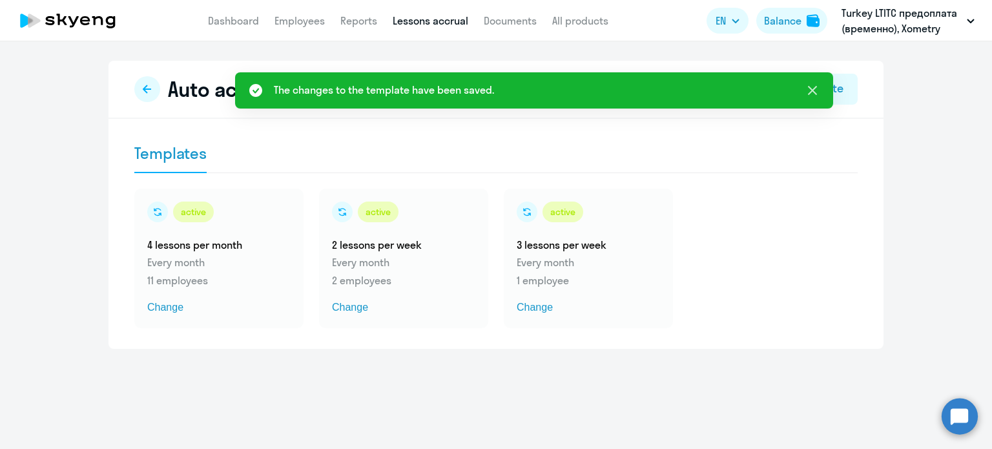
click at [810, 92] on icon at bounding box center [812, 90] width 9 height 9
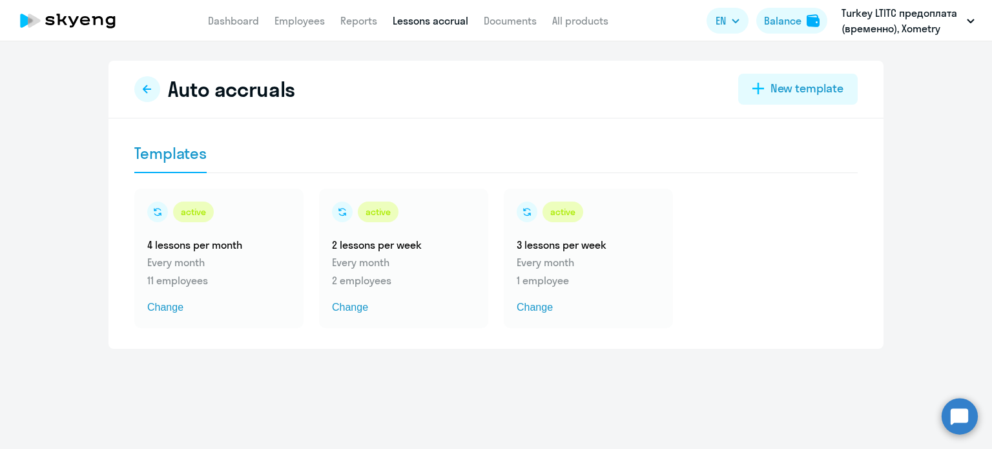
click at [918, 203] on ng-component "Auto accruals New template Templates active 4 lessons per month Every month 11 …" at bounding box center [496, 205] width 992 height 288
click at [212, 16] on link "Dashboard" at bounding box center [233, 20] width 51 height 13
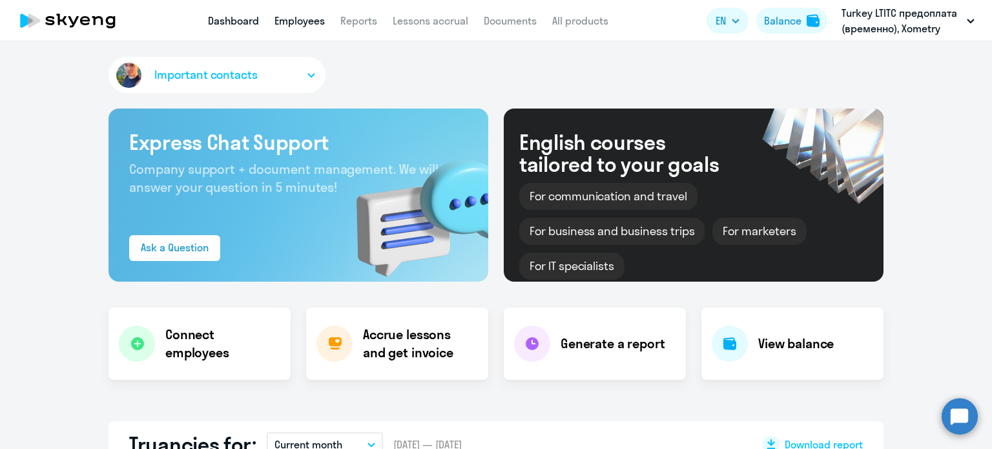
click at [300, 17] on link "Employees" at bounding box center [299, 20] width 50 height 13
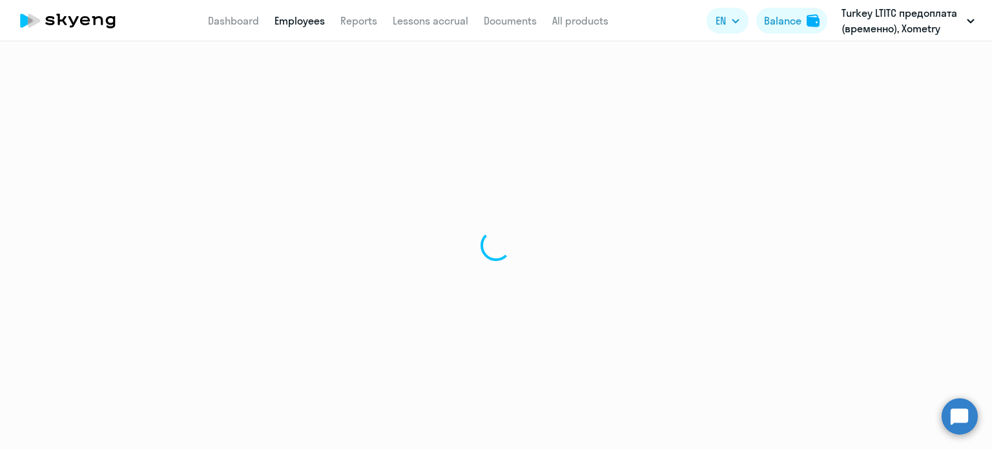
select select "30"
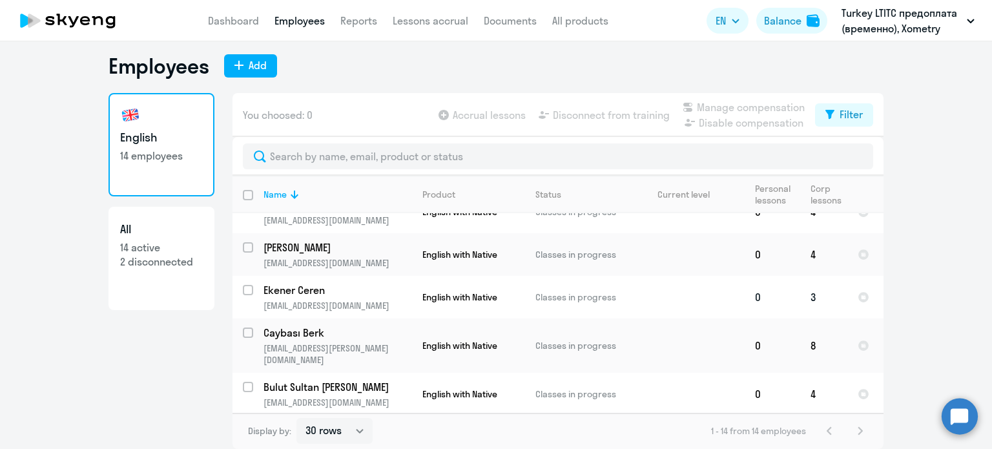
scroll to position [387, 0]
click at [293, 325] on p "Caybası Berk" at bounding box center [336, 332] width 146 height 14
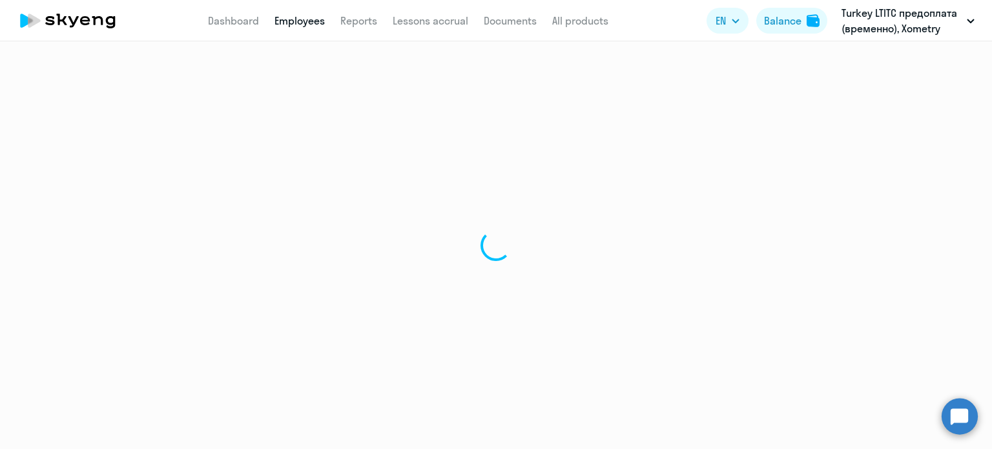
select select "english"
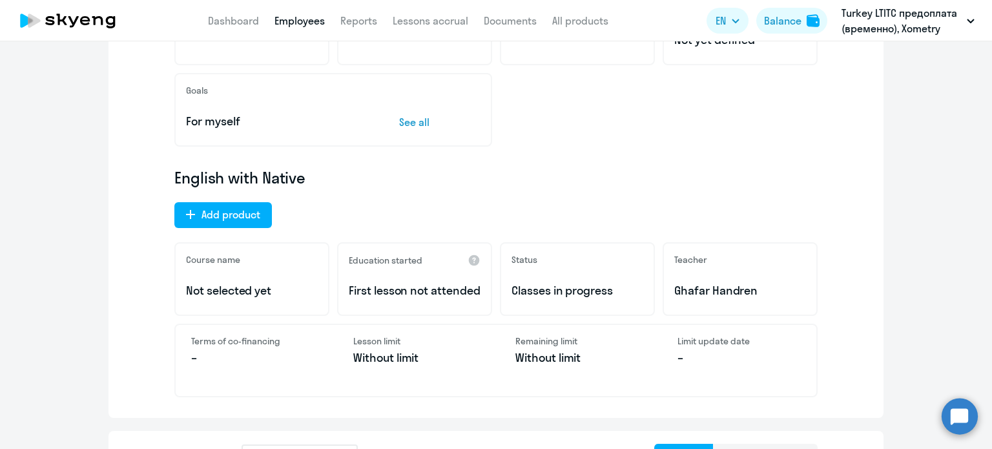
scroll to position [323, 0]
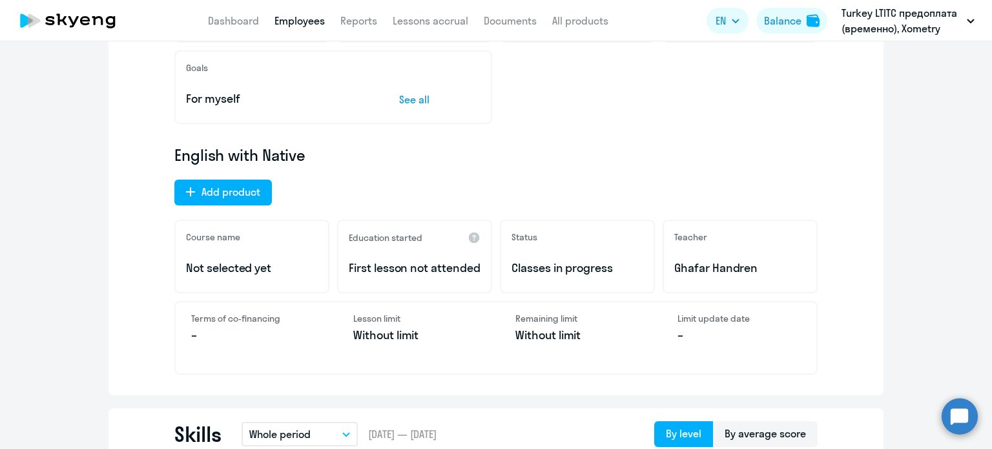
click at [250, 273] on p "Not selected yet" at bounding box center [252, 268] width 132 height 17
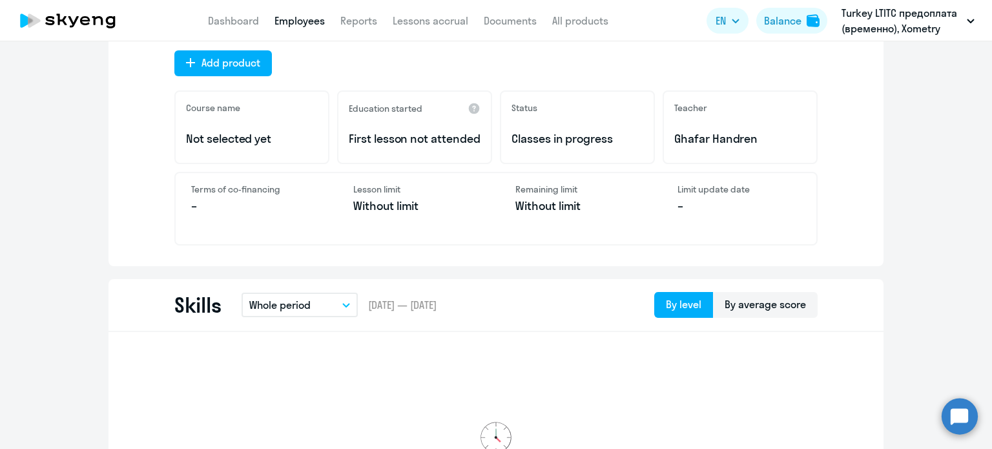
scroll to position [581, 0]
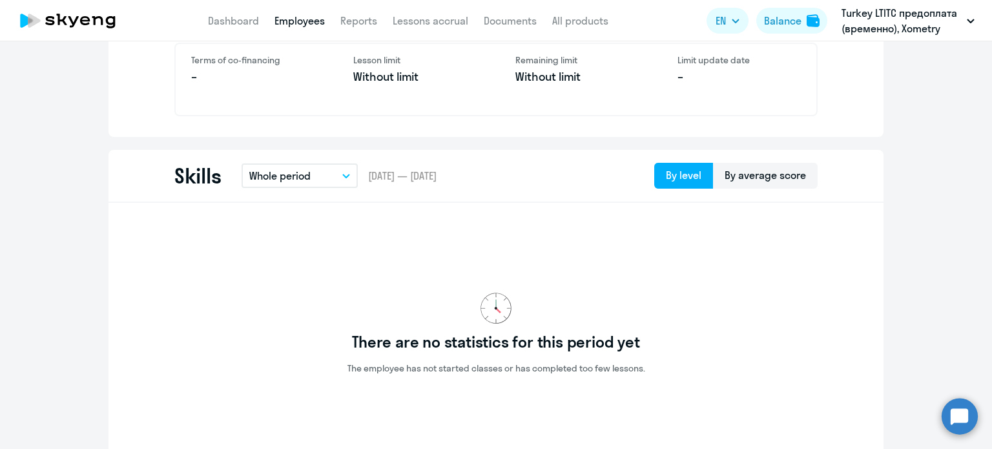
drag, startPoint x: 407, startPoint y: 180, endPoint x: 362, endPoint y: 185, distance: 44.8
click at [362, 185] on div "Skills Whole period – [DATE] — [DATE] By level By average score" at bounding box center [495, 176] width 775 height 53
click at [519, 182] on div "Skills Whole period – [DATE] — [DATE] By level By average score" at bounding box center [495, 176] width 775 height 53
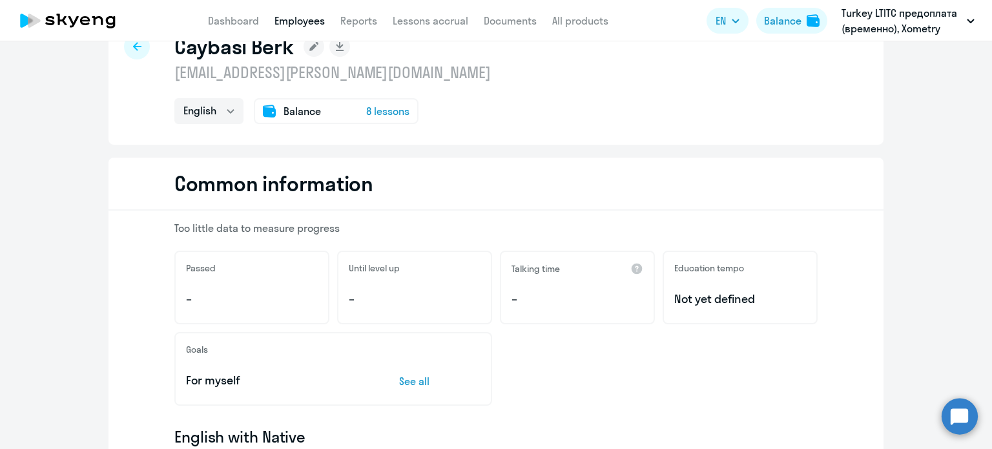
scroll to position [0, 0]
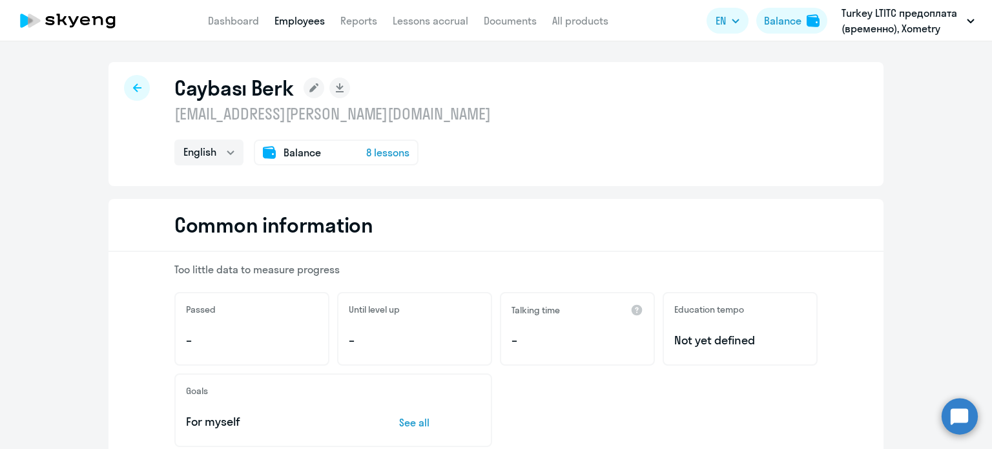
click at [390, 153] on span "8 lessons" at bounding box center [387, 152] width 43 height 15
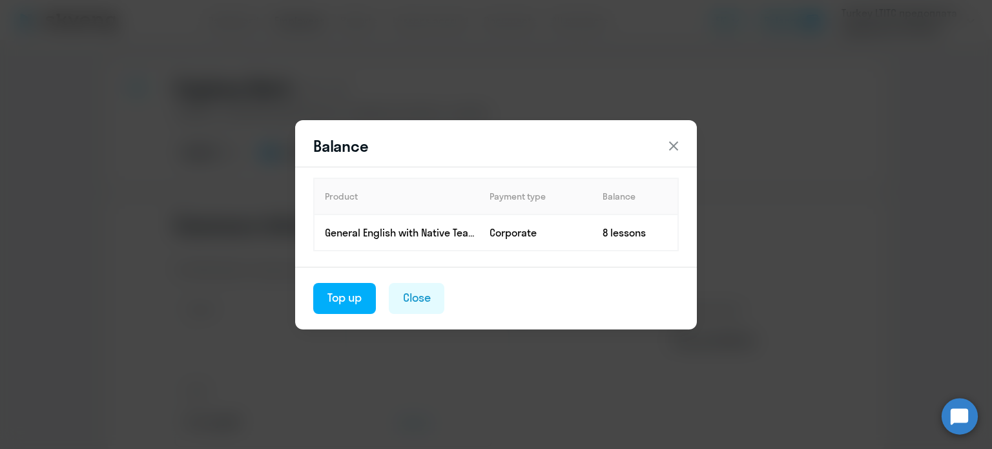
click at [677, 140] on icon at bounding box center [673, 145] width 15 height 15
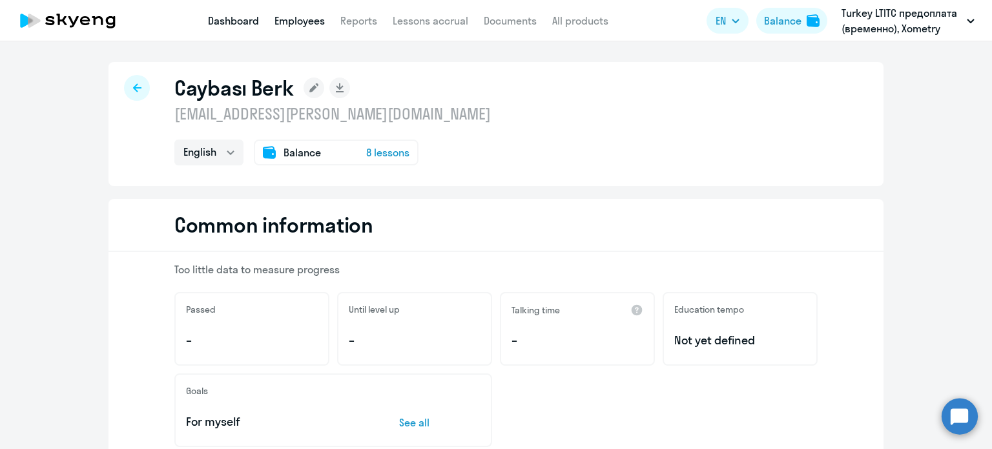
click at [249, 26] on link "Dashboard" at bounding box center [233, 20] width 51 height 13
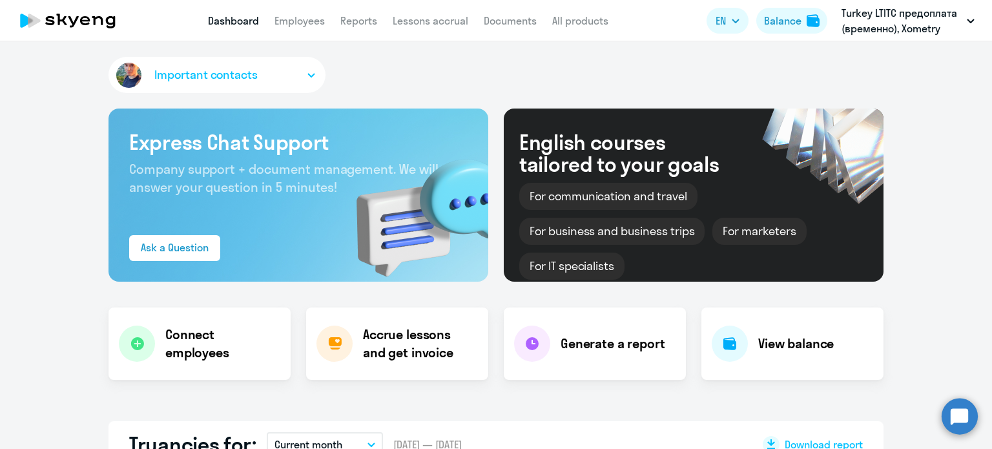
select select "30"
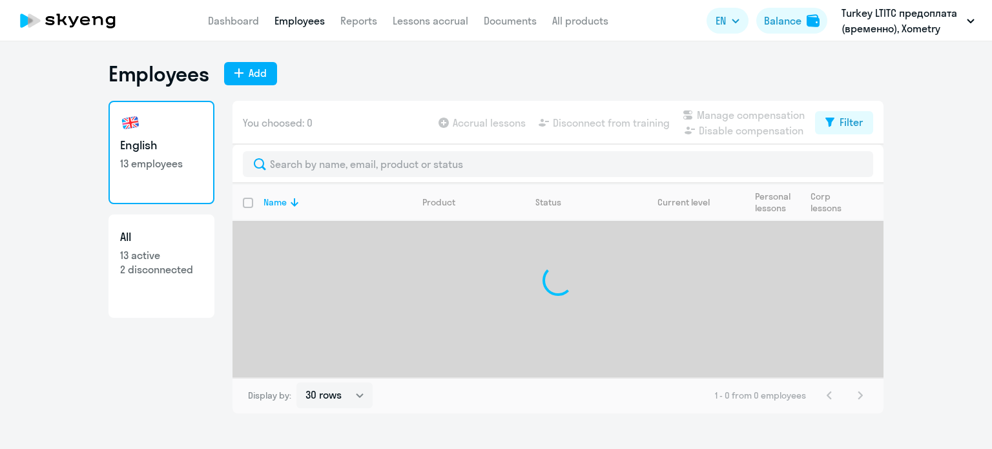
select select "30"
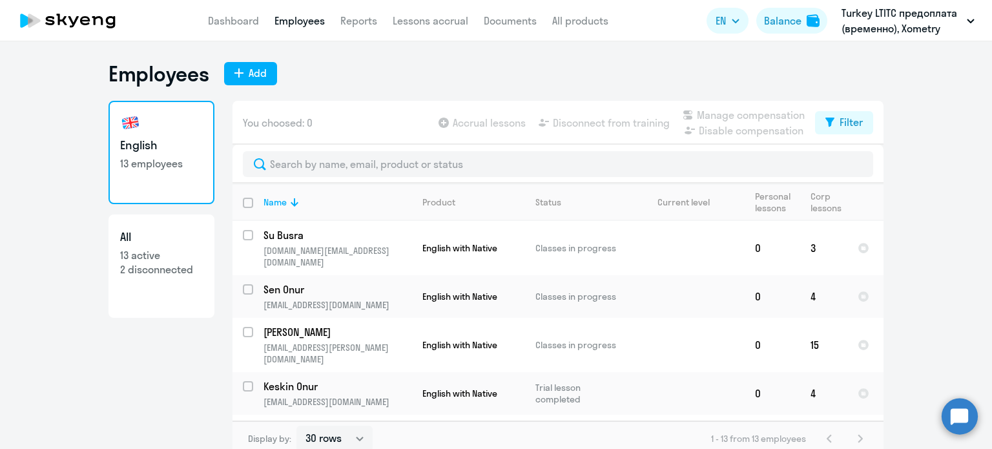
click at [307, 18] on link "Employees" at bounding box center [299, 20] width 50 height 13
click at [298, 232] on p "Su Busra" at bounding box center [336, 235] width 146 height 14
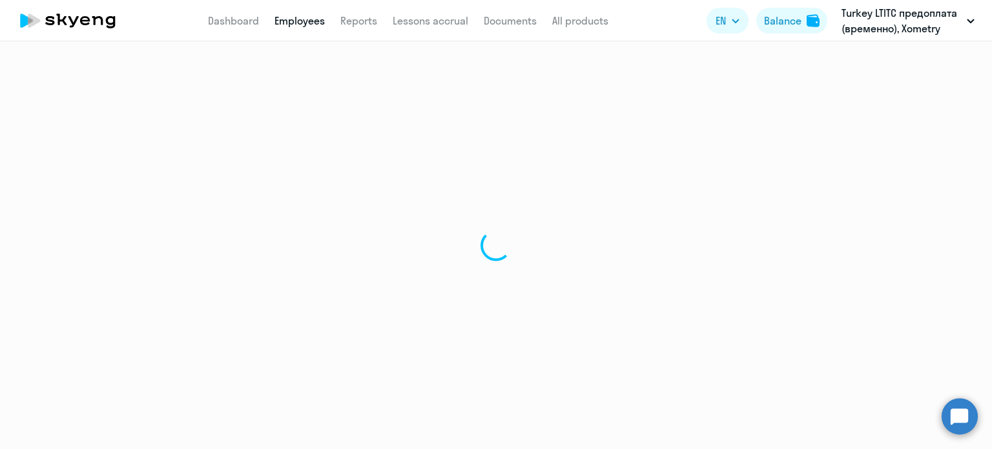
select select "english"
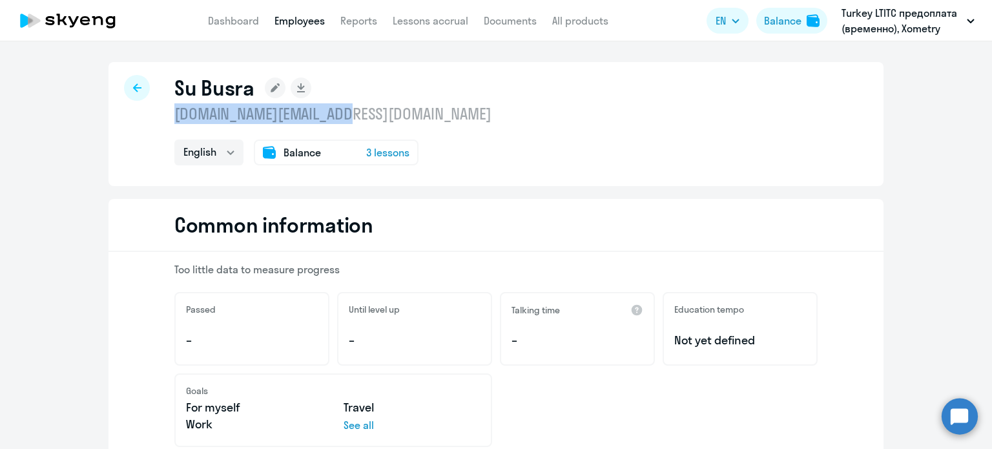
drag, startPoint x: 173, startPoint y: 112, endPoint x: 464, endPoint y: 110, distance: 290.5
click at [464, 110] on div "Su Busra busra.su@xometry.com.tr English Balance 3 lessons" at bounding box center [495, 124] width 775 height 124
click at [465, 116] on div "Su Busra busra.su@xometry.com.tr English Balance 3 lessons" at bounding box center [495, 124] width 775 height 124
click at [265, 87] on rect at bounding box center [275, 87] width 21 height 21
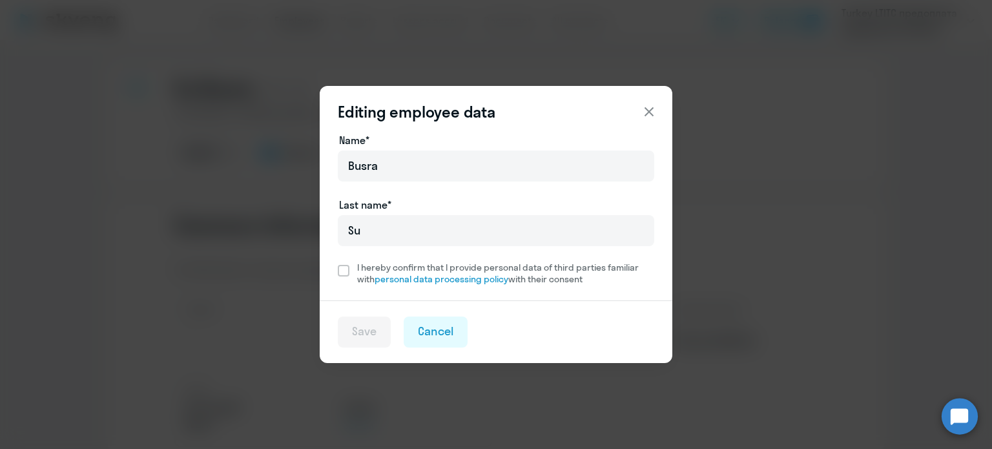
click at [651, 108] on icon at bounding box center [648, 111] width 15 height 15
